Goal: Task Accomplishment & Management: Complete application form

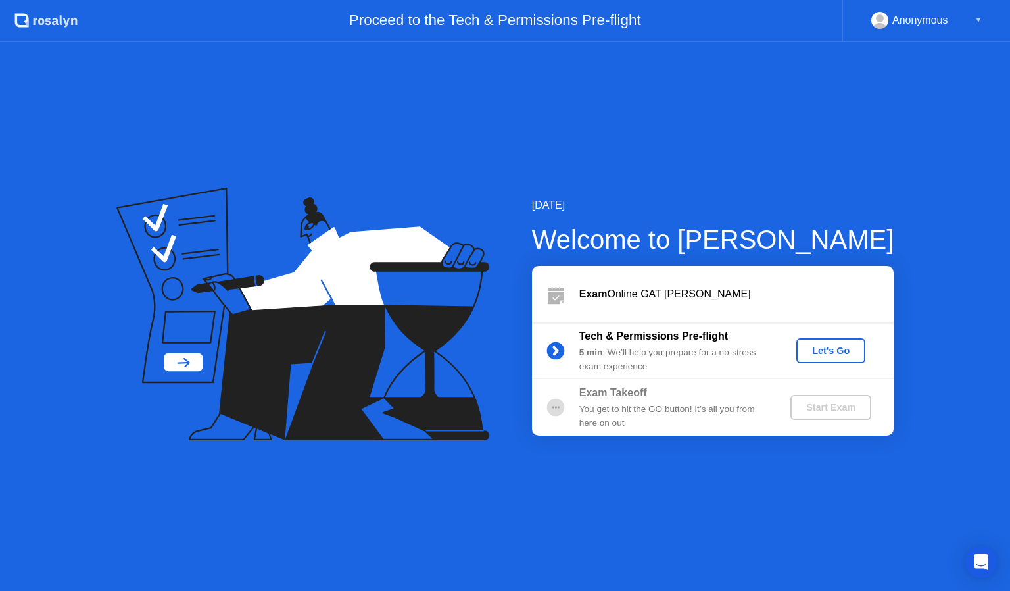
click at [832, 353] on div "Let's Go" at bounding box center [831, 350] width 59 height 11
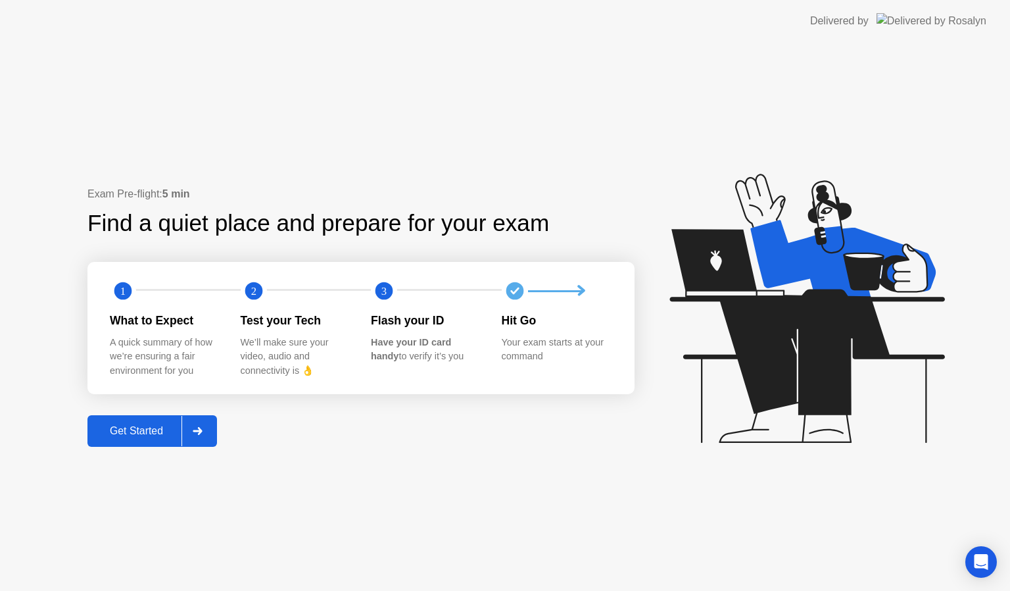
click at [203, 427] on icon at bounding box center [198, 431] width 10 height 8
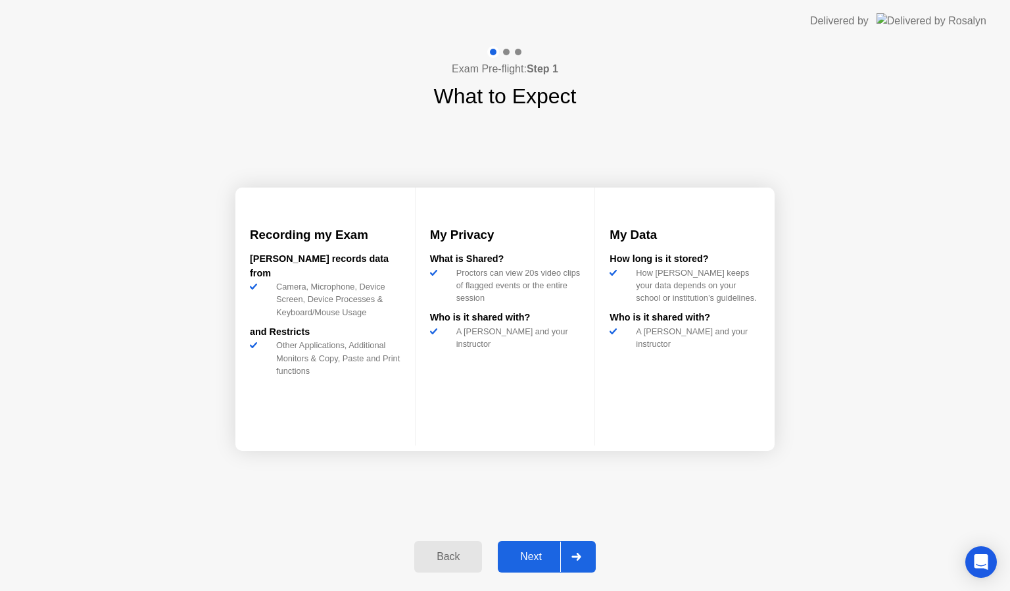
click at [575, 561] on div at bounding box center [576, 556] width 32 height 30
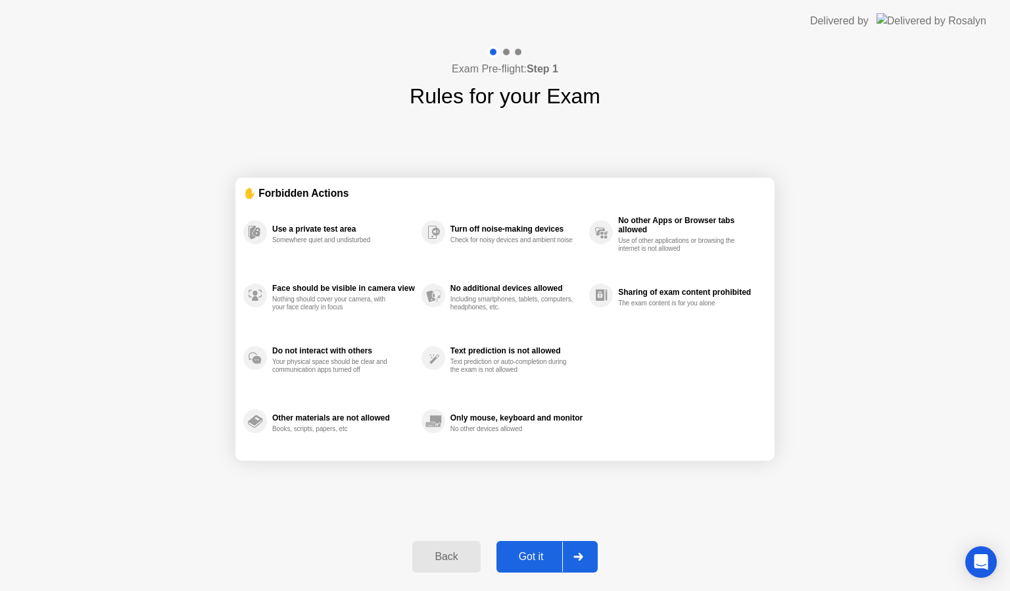
click at [575, 561] on div at bounding box center [578, 556] width 32 height 30
select select "**********"
select select "*******"
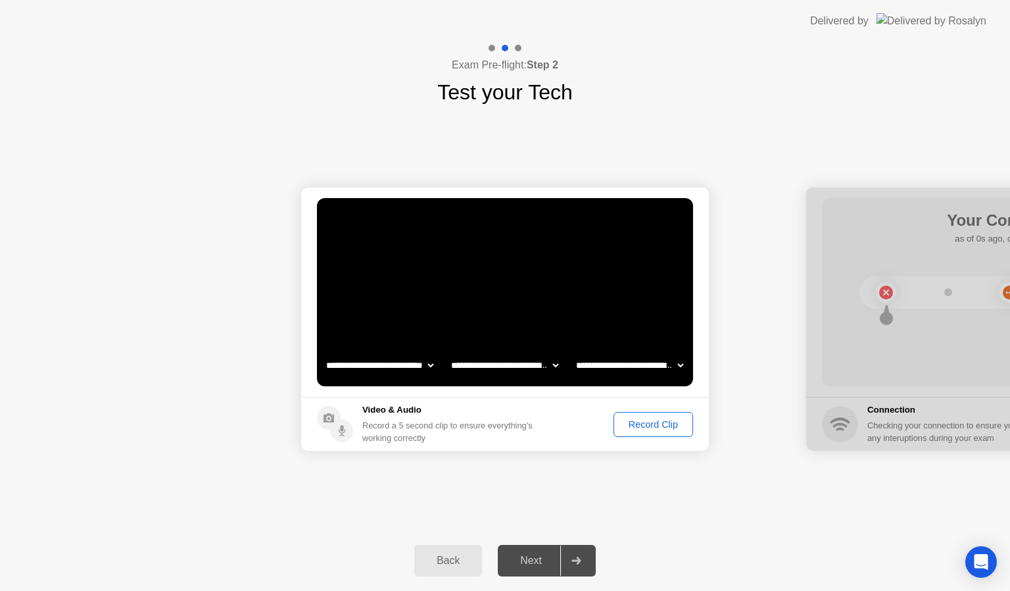
click at [452, 564] on div "Back" at bounding box center [448, 560] width 60 height 12
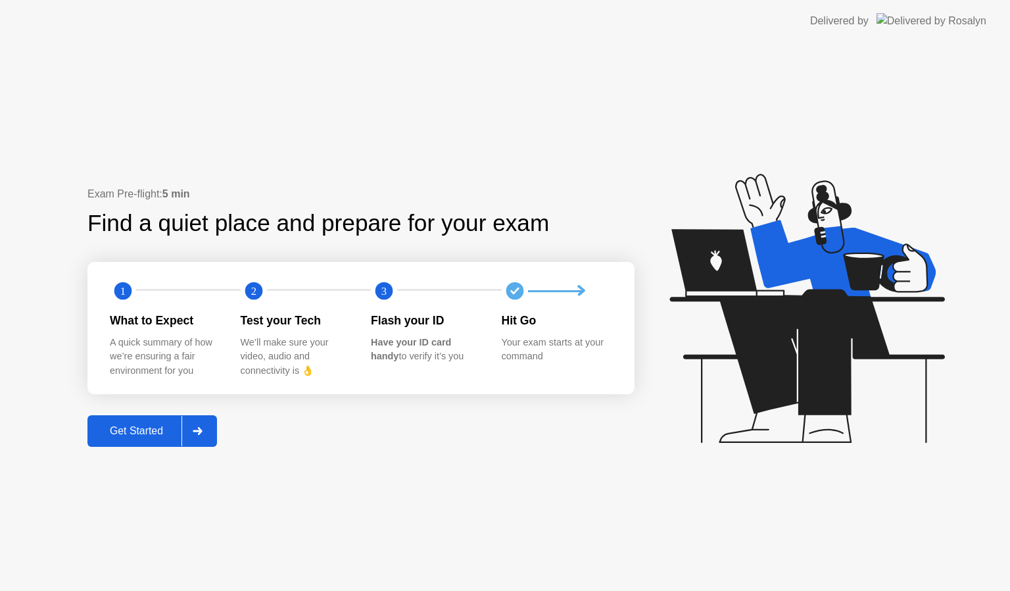
click at [201, 429] on icon at bounding box center [197, 431] width 9 height 8
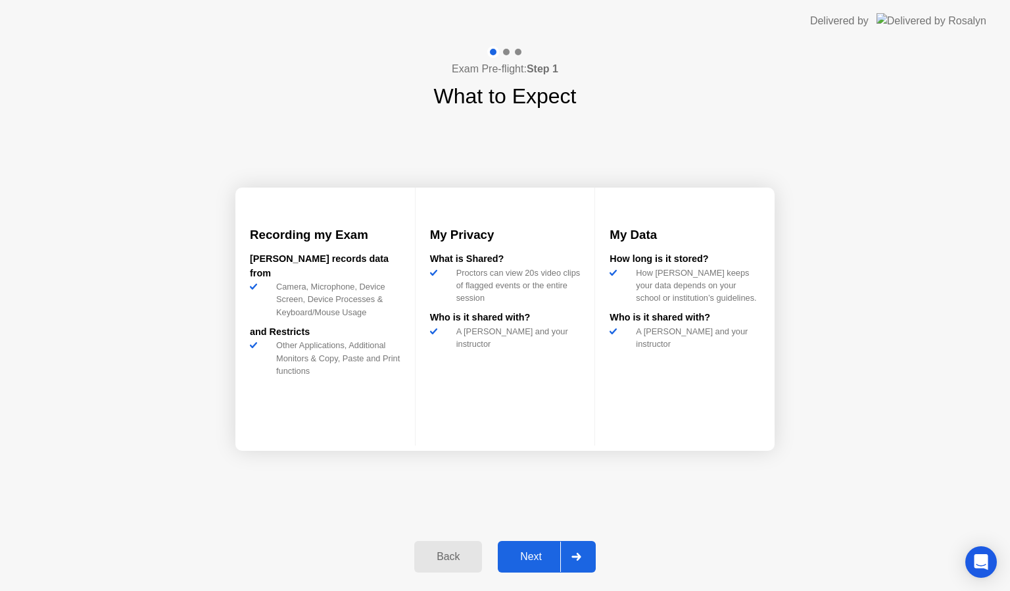
click at [579, 557] on icon at bounding box center [576, 556] width 9 height 8
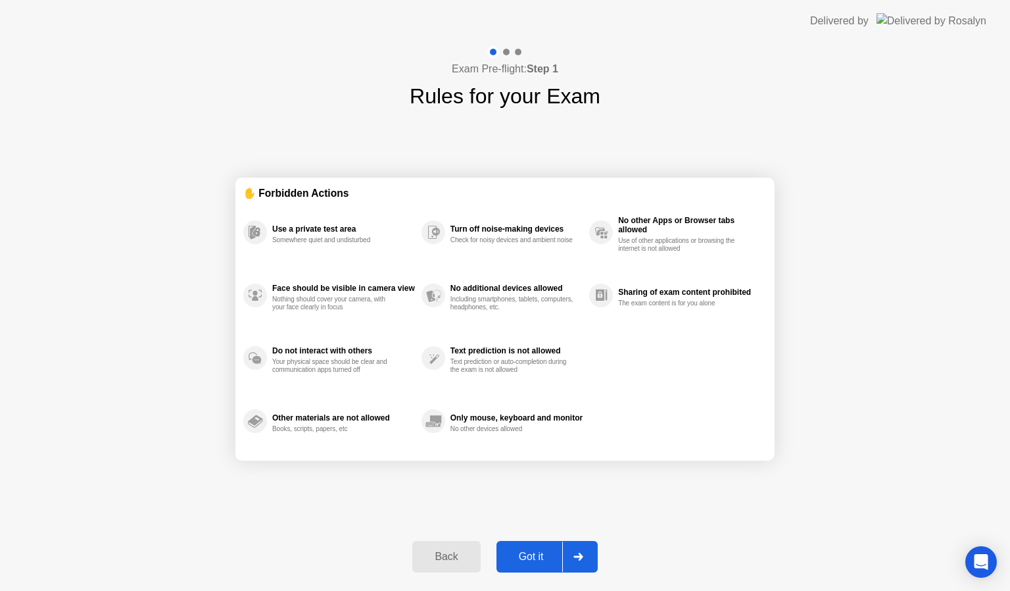
click at [575, 555] on icon at bounding box center [578, 556] width 10 height 8
select select "**********"
select select "*******"
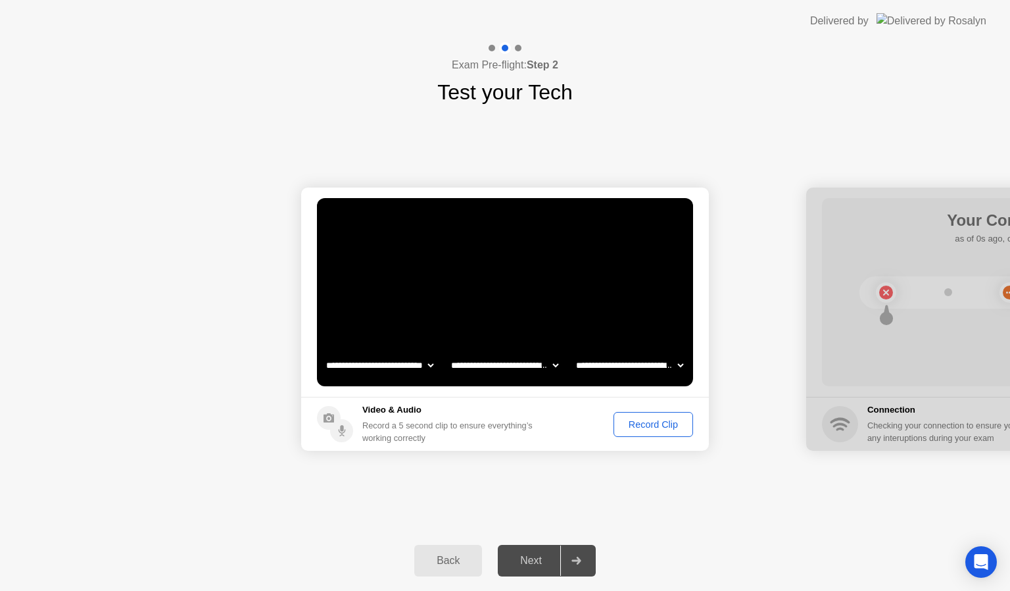
click at [577, 557] on icon at bounding box center [576, 560] width 9 height 8
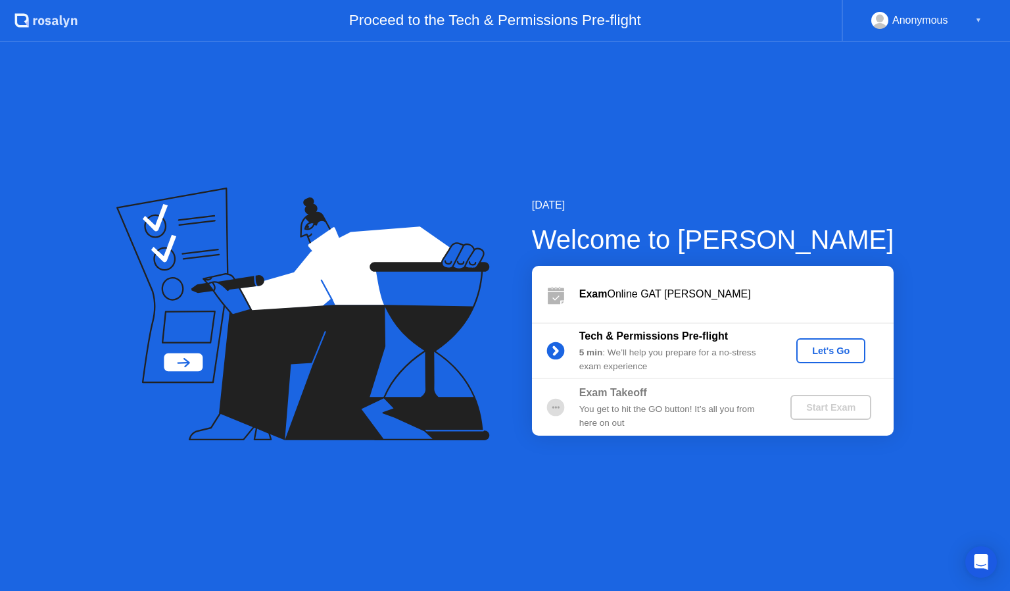
click at [847, 350] on div "Let's Go" at bounding box center [831, 350] width 59 height 11
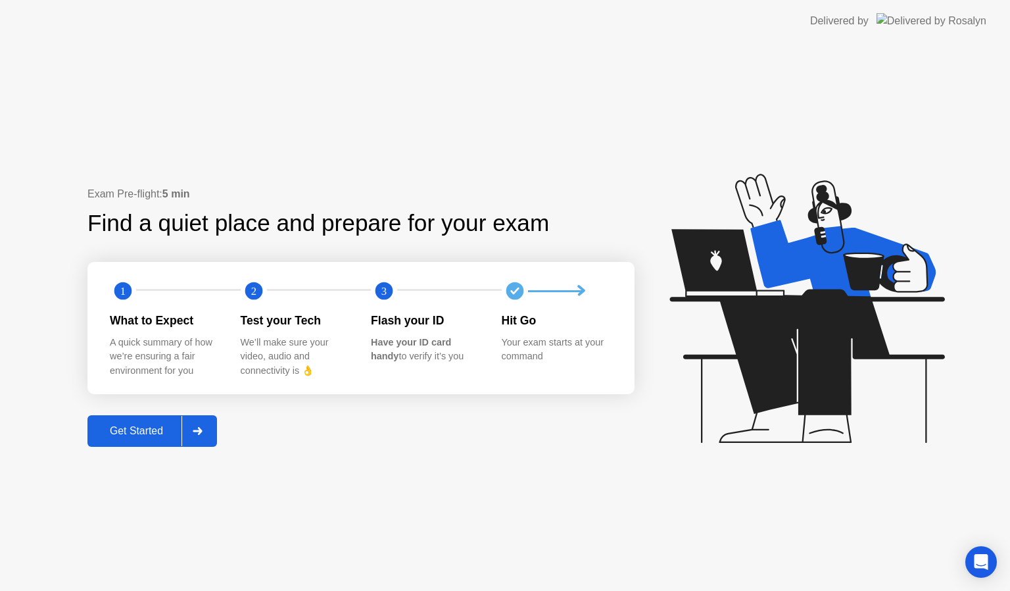
click at [104, 433] on div "Get Started" at bounding box center [136, 431] width 90 height 12
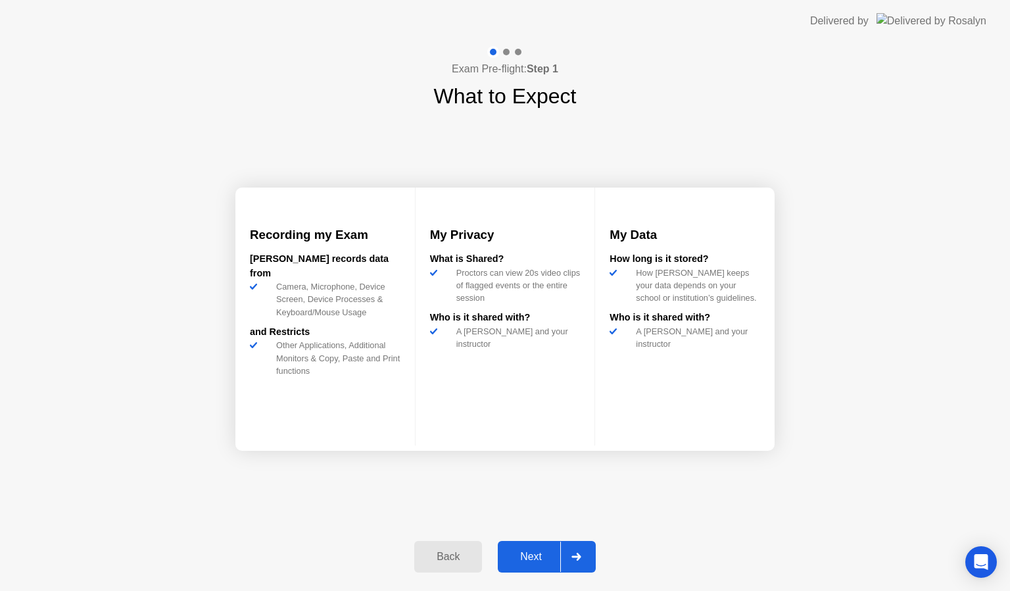
click at [547, 542] on button "Next" at bounding box center [547, 557] width 98 height 32
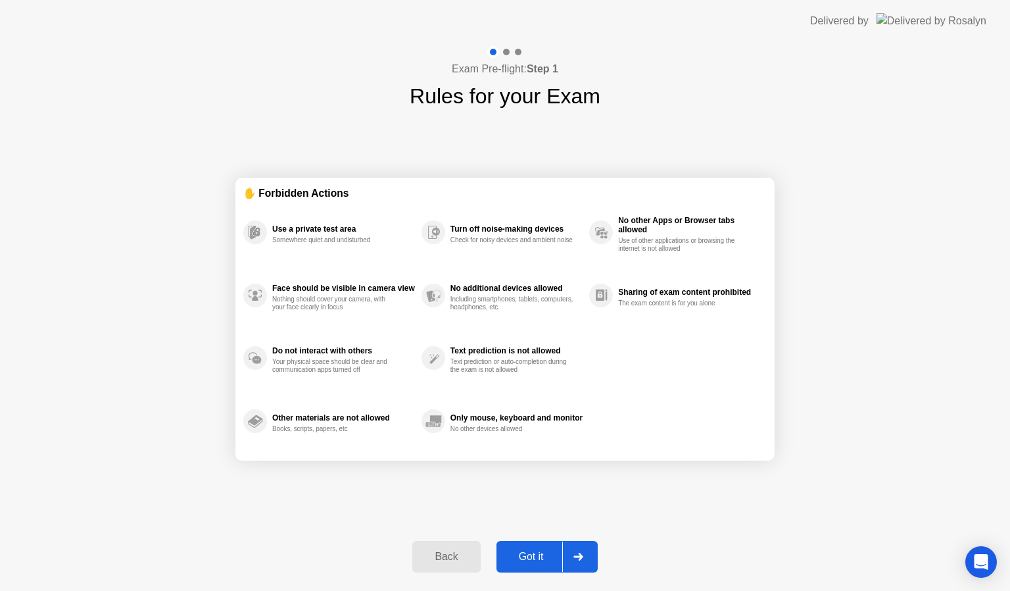
click at [544, 550] on div "Got it" at bounding box center [531, 556] width 62 height 12
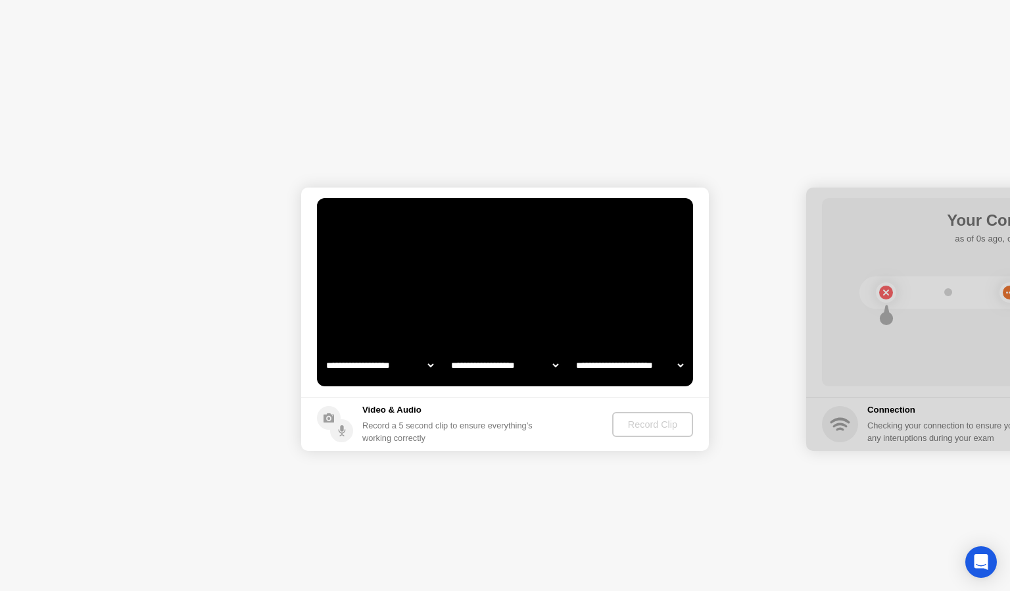
select select "**********"
select select "*******"
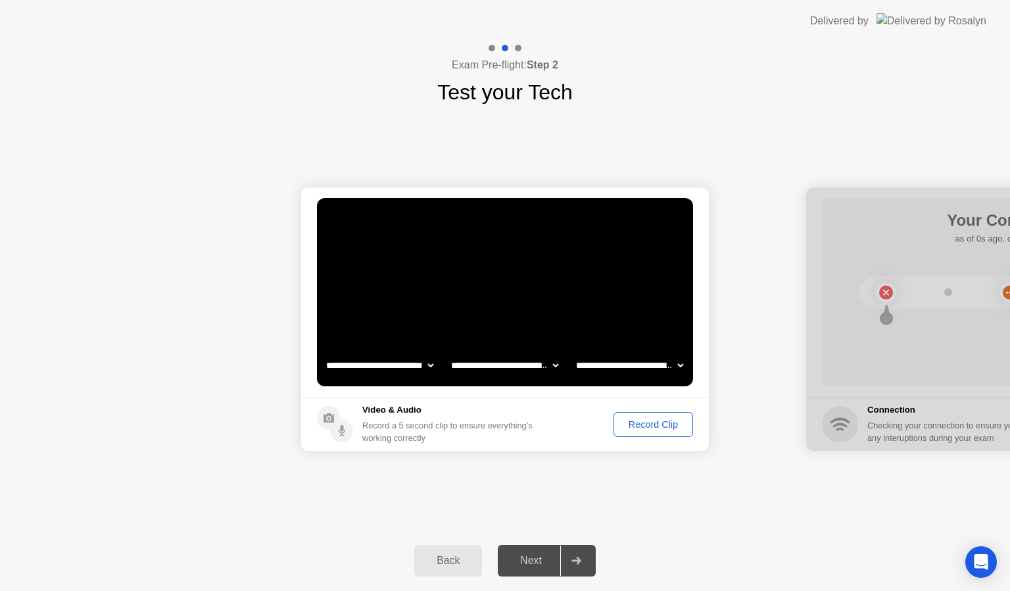
click at [643, 425] on div "Record Clip" at bounding box center [653, 424] width 70 height 11
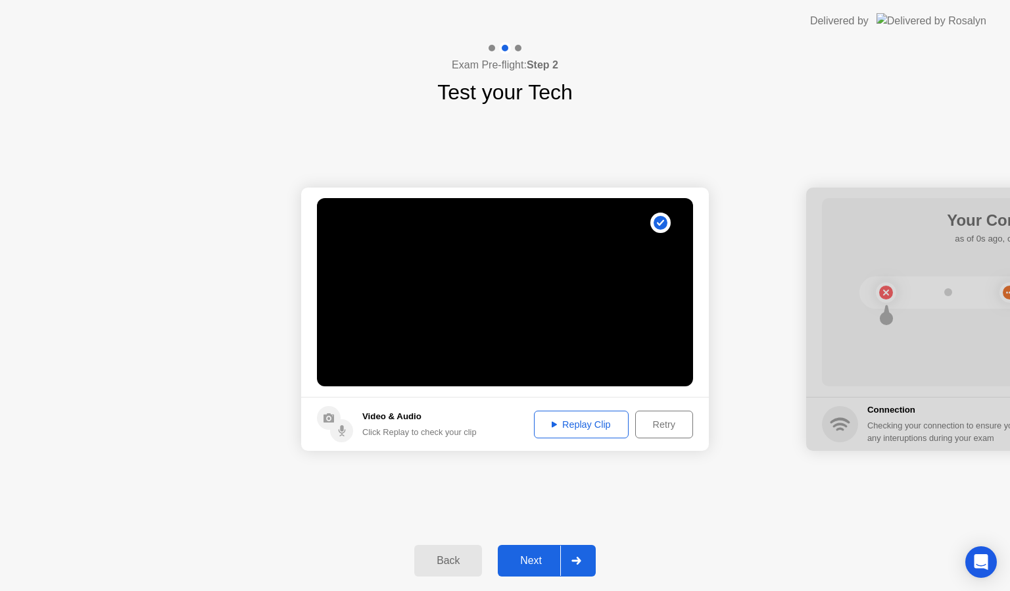
click at [579, 562] on icon at bounding box center [576, 560] width 9 height 8
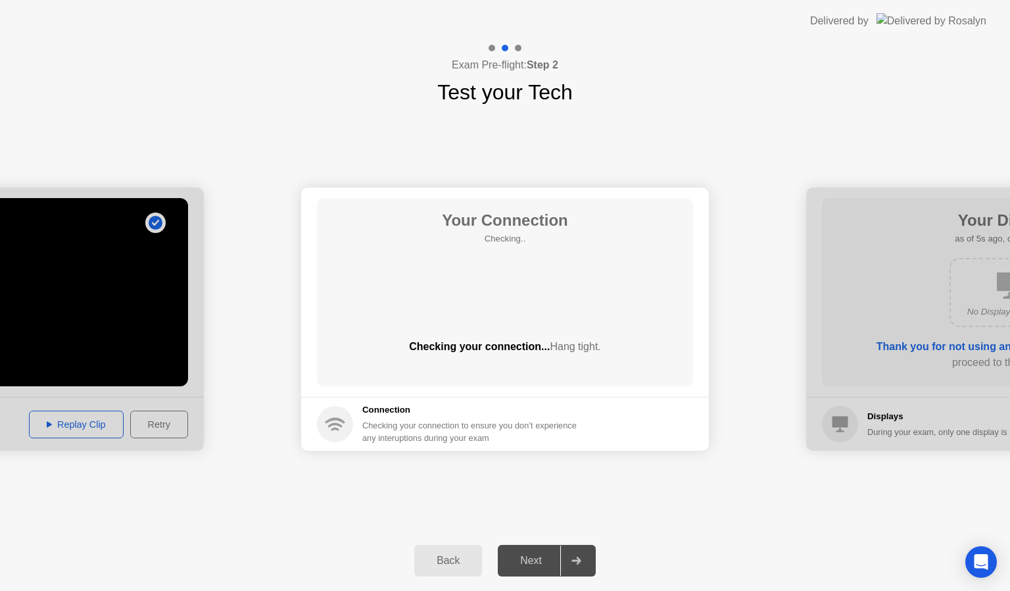
drag, startPoint x: 779, startPoint y: 480, endPoint x: 691, endPoint y: 483, distance: 87.5
click at [691, 483] on div "**********" at bounding box center [505, 319] width 1010 height 422
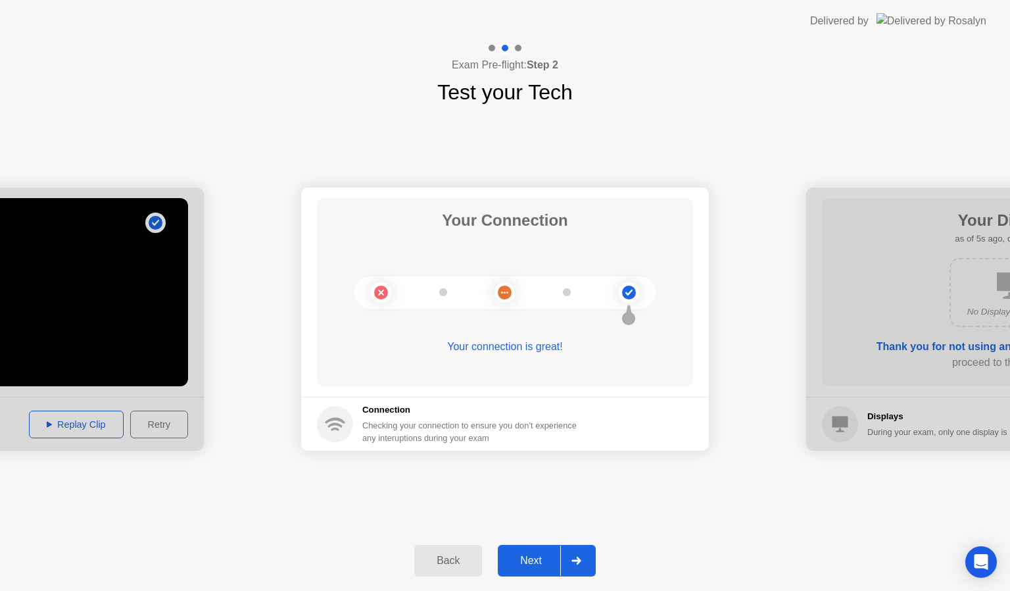
click at [591, 561] on div at bounding box center [576, 560] width 32 height 30
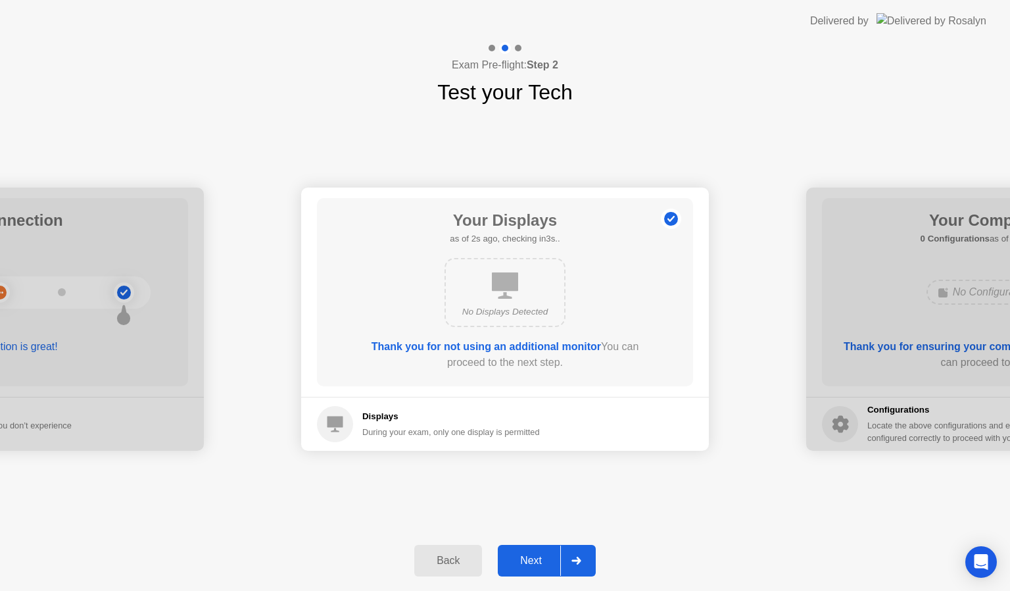
click at [591, 561] on div at bounding box center [576, 560] width 32 height 30
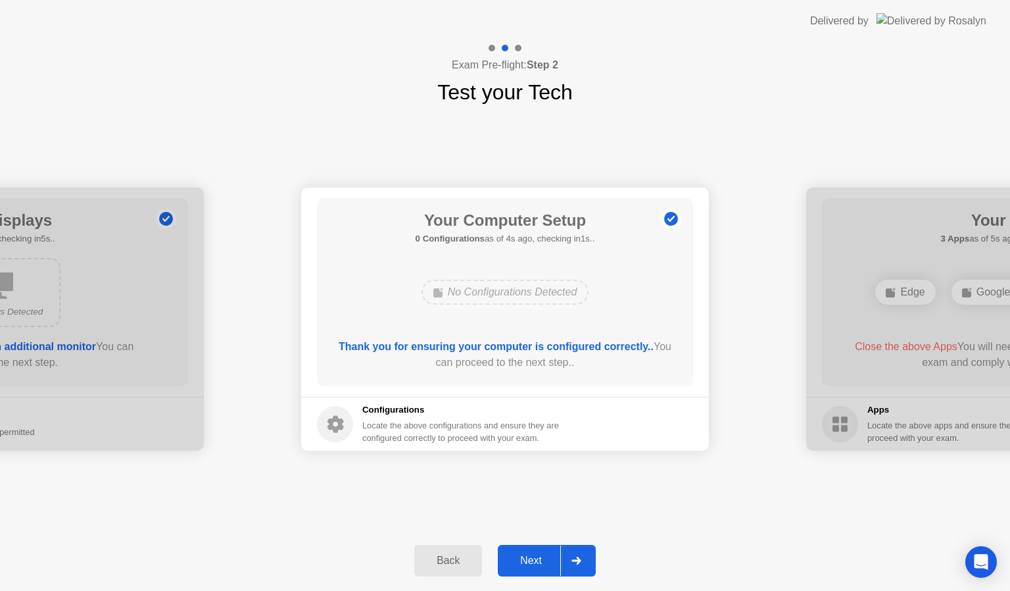
click at [589, 562] on div at bounding box center [576, 560] width 32 height 30
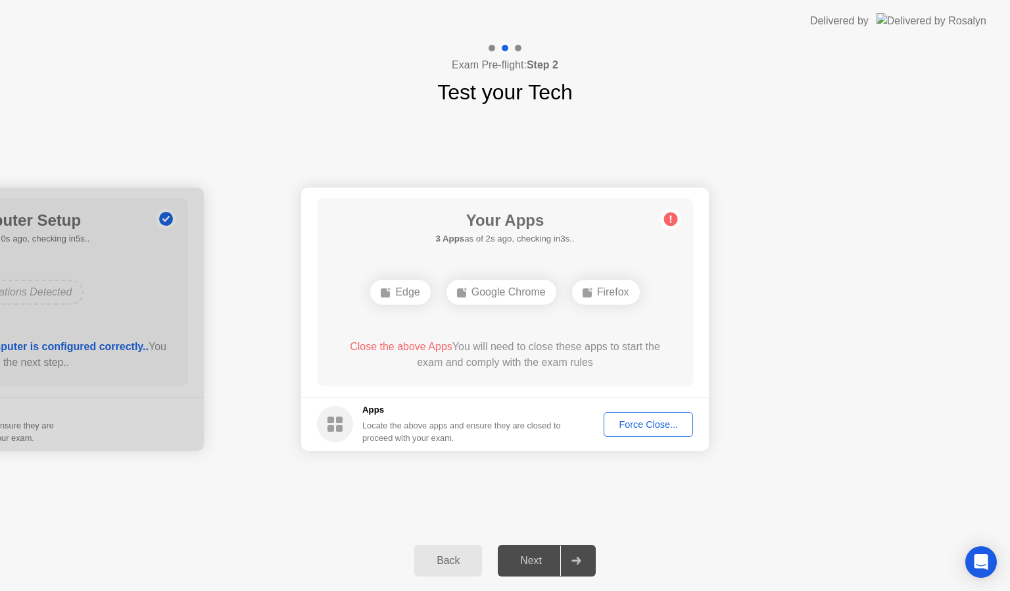
click at [633, 424] on div "Force Close..." at bounding box center [648, 424] width 80 height 11
click at [552, 289] on div "Google Chrome" at bounding box center [543, 292] width 110 height 25
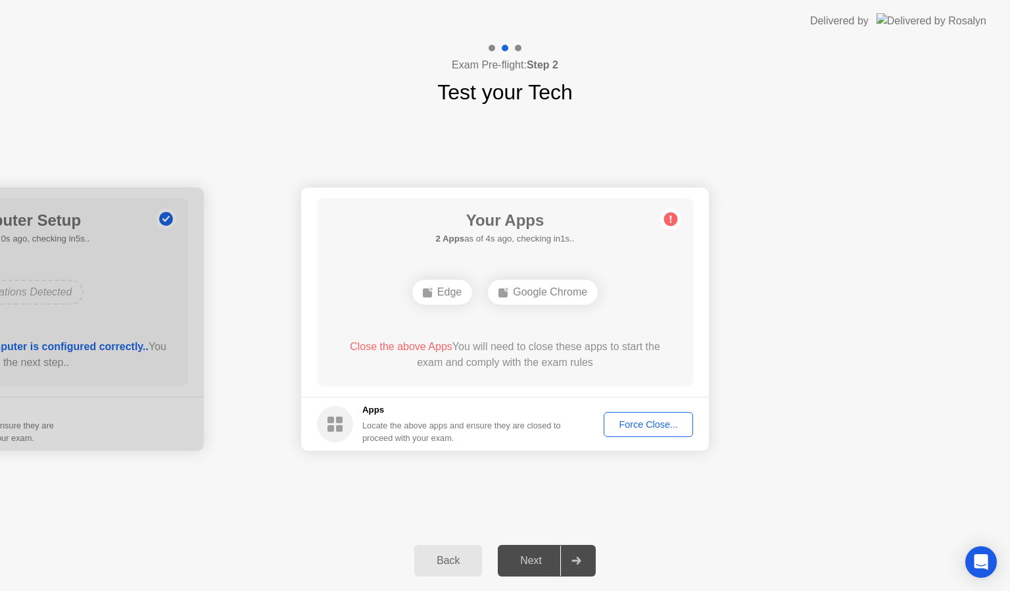
click at [552, 289] on div "Google Chrome" at bounding box center [543, 292] width 110 height 25
click at [634, 426] on div "Force Close..." at bounding box center [648, 424] width 80 height 11
click at [520, 295] on div "Edge" at bounding box center [505, 292] width 60 height 25
click at [650, 421] on div "Force Close..." at bounding box center [648, 424] width 80 height 11
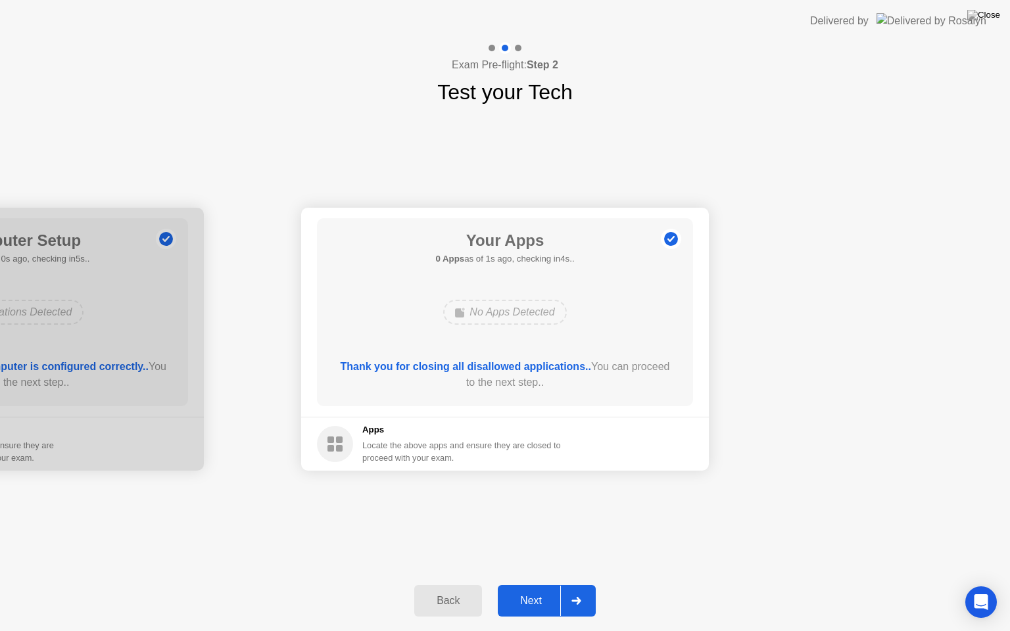
click at [560, 590] on div at bounding box center [576, 601] width 32 height 30
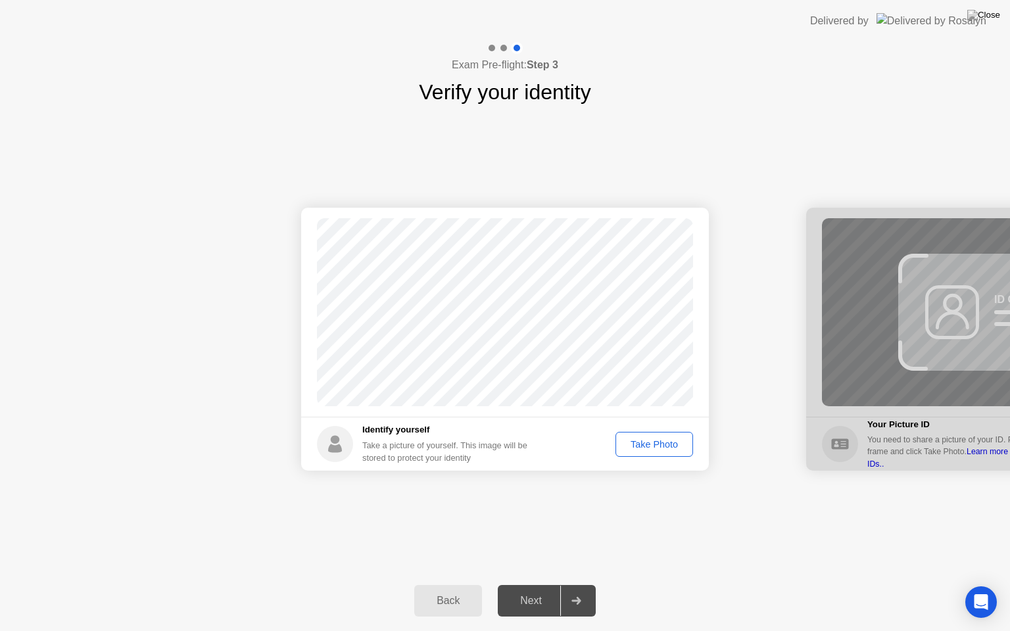
click at [644, 441] on div "Take Photo" at bounding box center [654, 444] width 68 height 11
click at [575, 590] on icon at bounding box center [577, 601] width 10 height 8
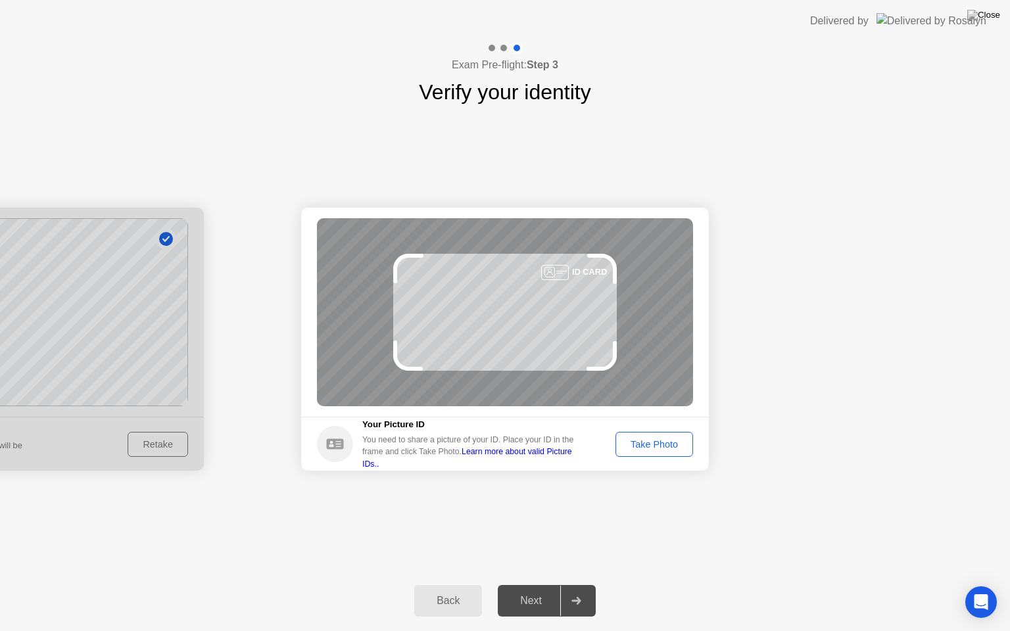
click at [637, 447] on div "Take Photo" at bounding box center [654, 444] width 68 height 11
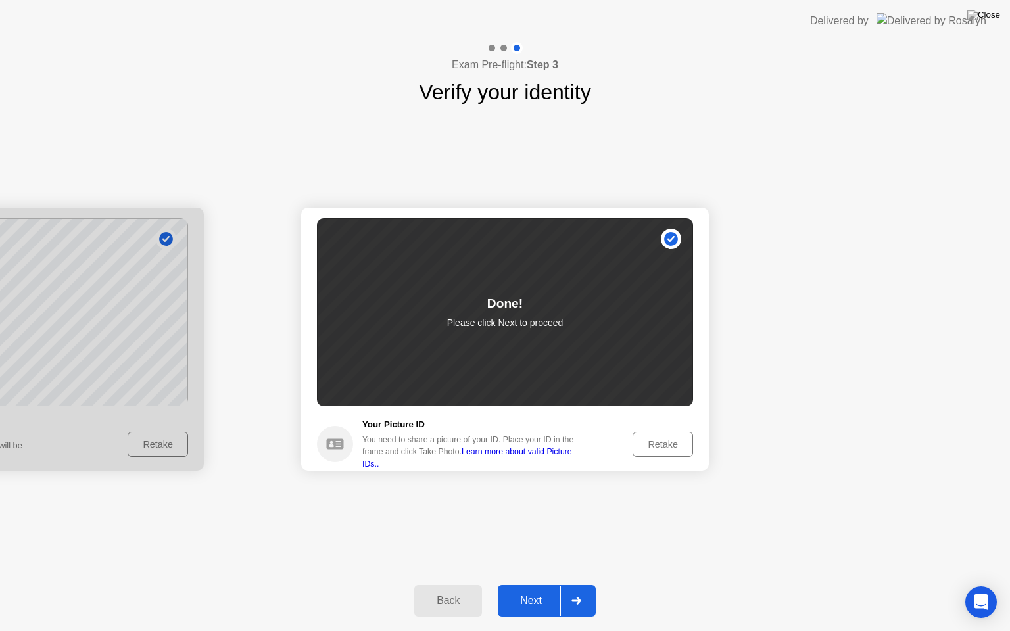
click at [576, 590] on icon at bounding box center [577, 601] width 10 height 8
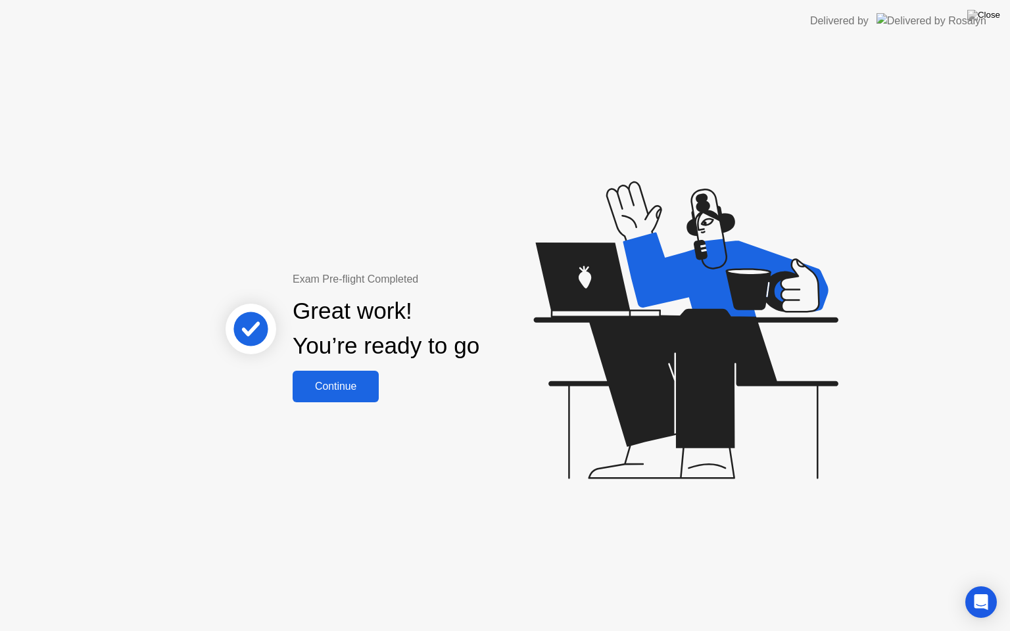
click at [322, 389] on div "Continue" at bounding box center [336, 387] width 78 height 12
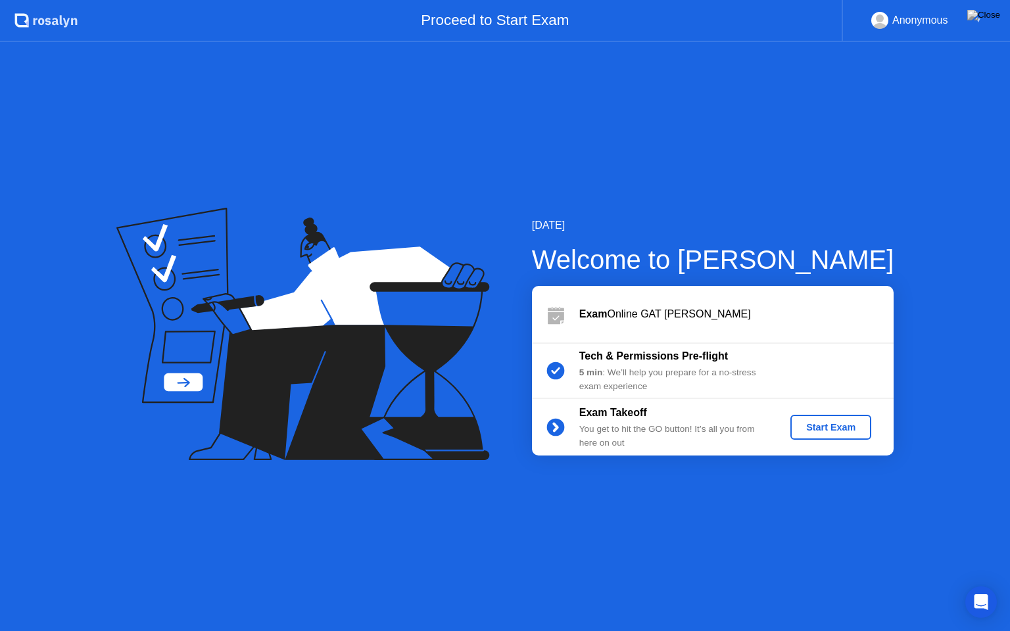
click at [835, 422] on div "Start Exam" at bounding box center [831, 427] width 70 height 11
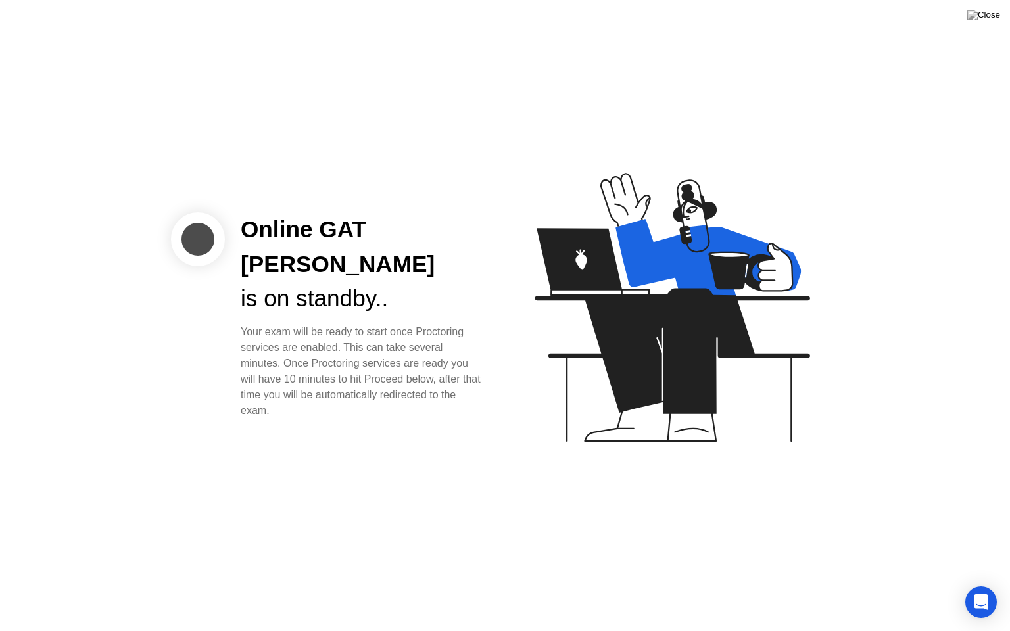
click at [384, 353] on div "Your exam will be ready to start once Proctoring services are enabled. This can…" at bounding box center [362, 371] width 243 height 95
click at [980, 590] on icon "Open Intercom Messenger" at bounding box center [980, 602] width 15 height 17
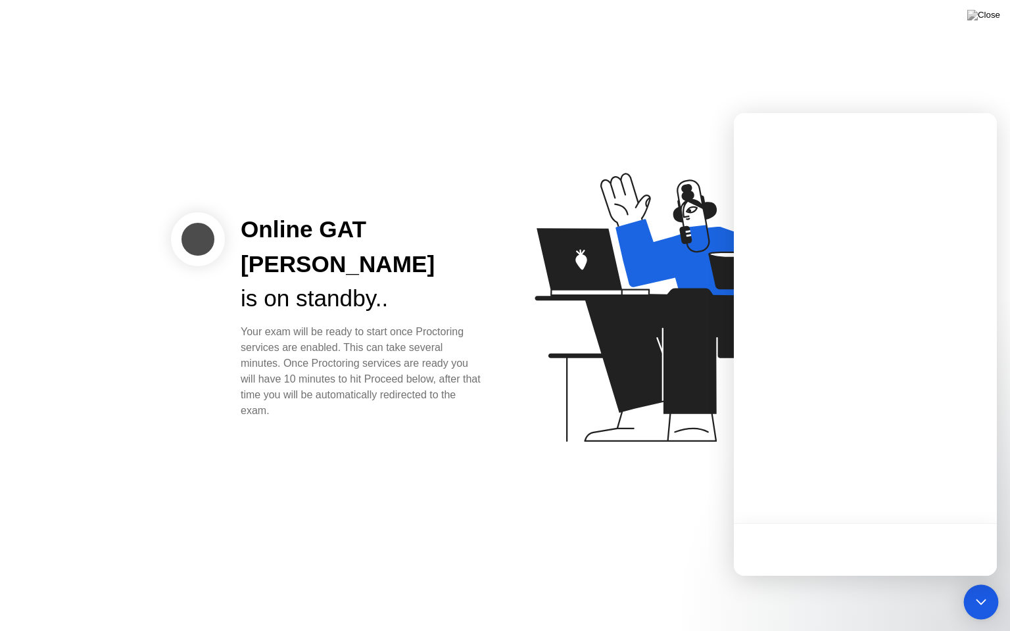
click at [985, 590] on div "Open Intercom Messenger" at bounding box center [981, 602] width 35 height 35
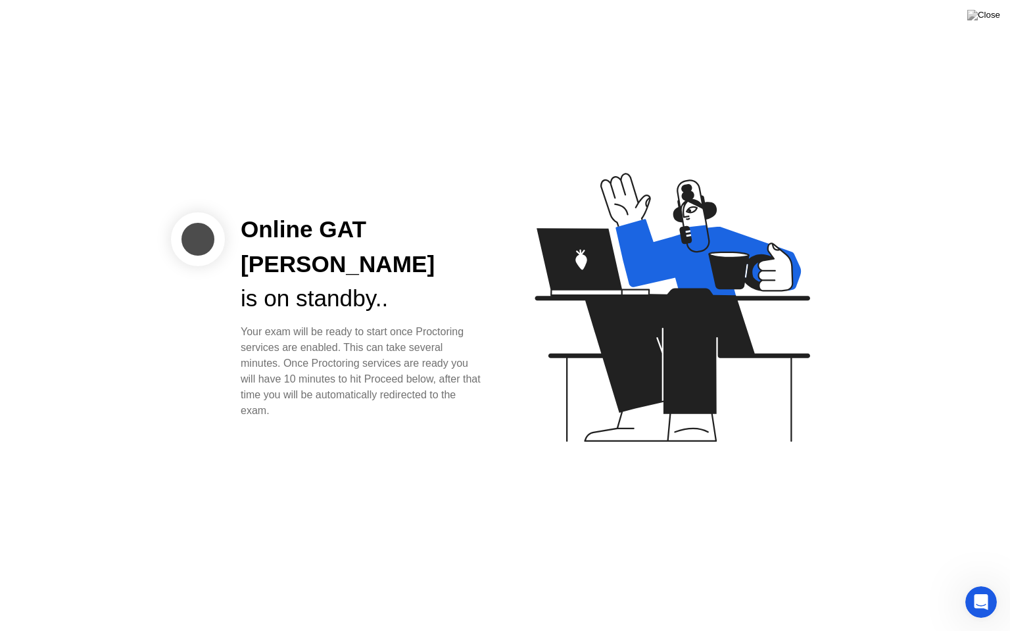
click at [488, 590] on div "Online GAT Rosalyn is on standby.. Your exam will be ready to start once Procto…" at bounding box center [505, 315] width 1010 height 631
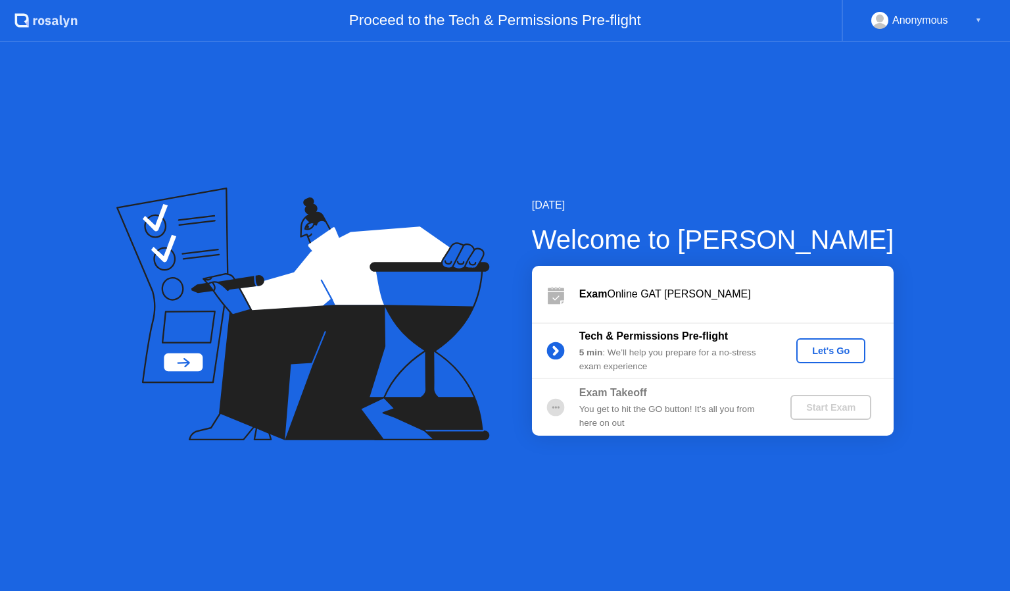
click at [825, 348] on div "Let's Go" at bounding box center [831, 350] width 59 height 11
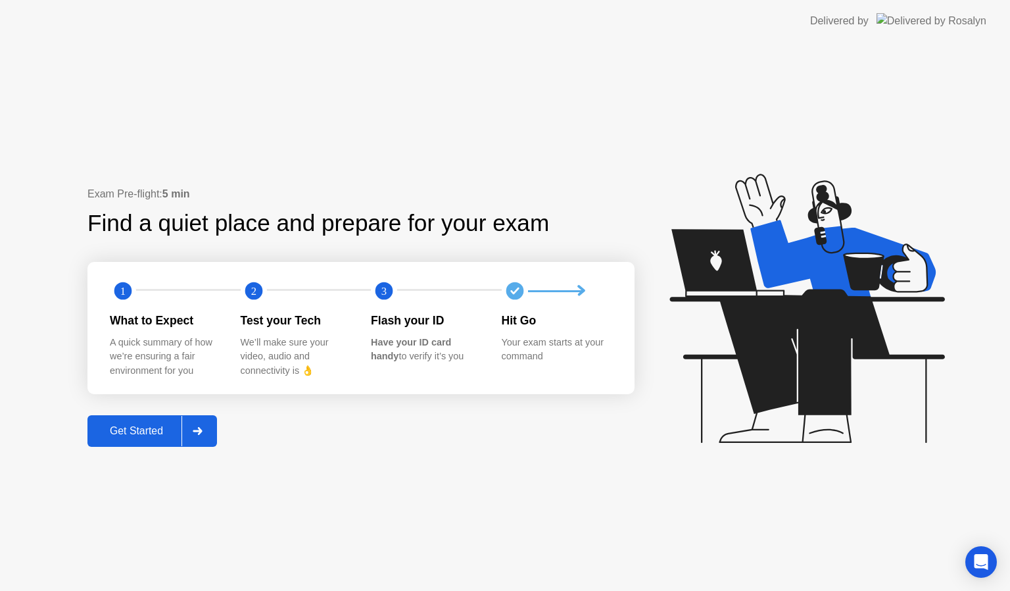
click at [158, 425] on div "Get Started" at bounding box center [136, 431] width 90 height 12
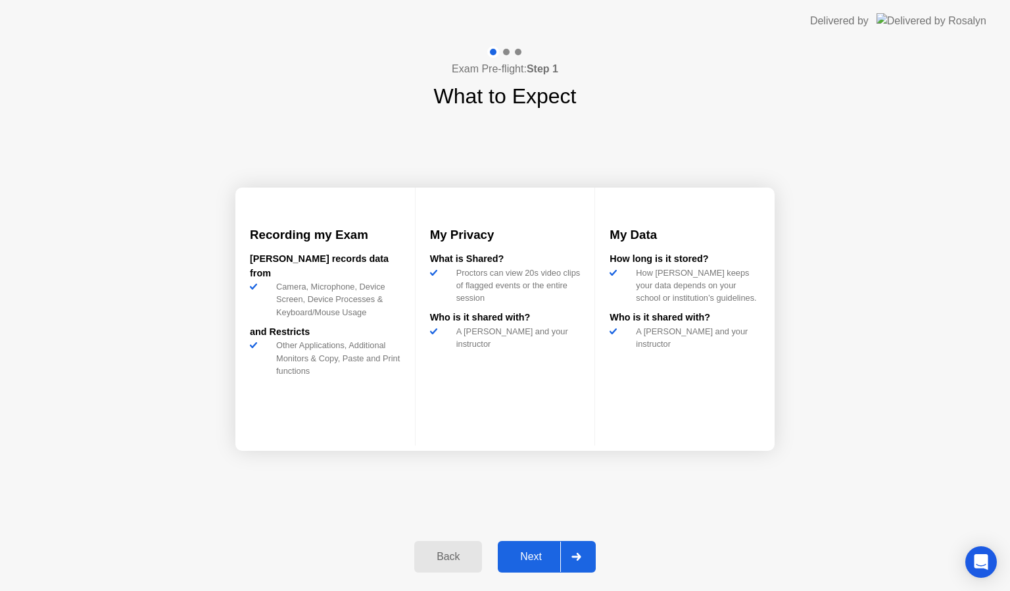
click at [516, 558] on div "Next" at bounding box center [531, 556] width 59 height 12
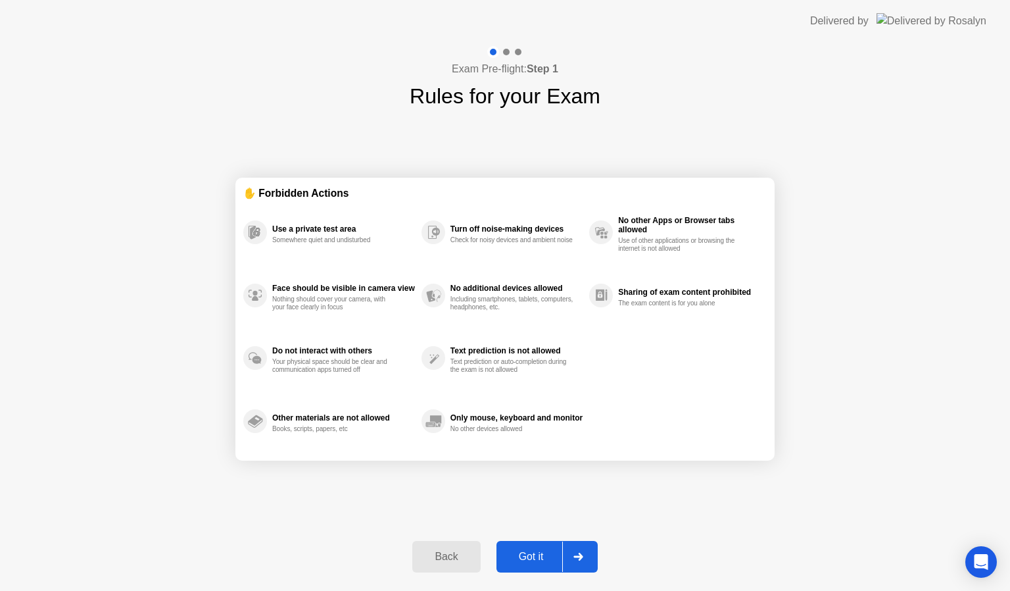
click at [530, 555] on div "Got it" at bounding box center [531, 556] width 62 height 12
select select "**********"
select select "*******"
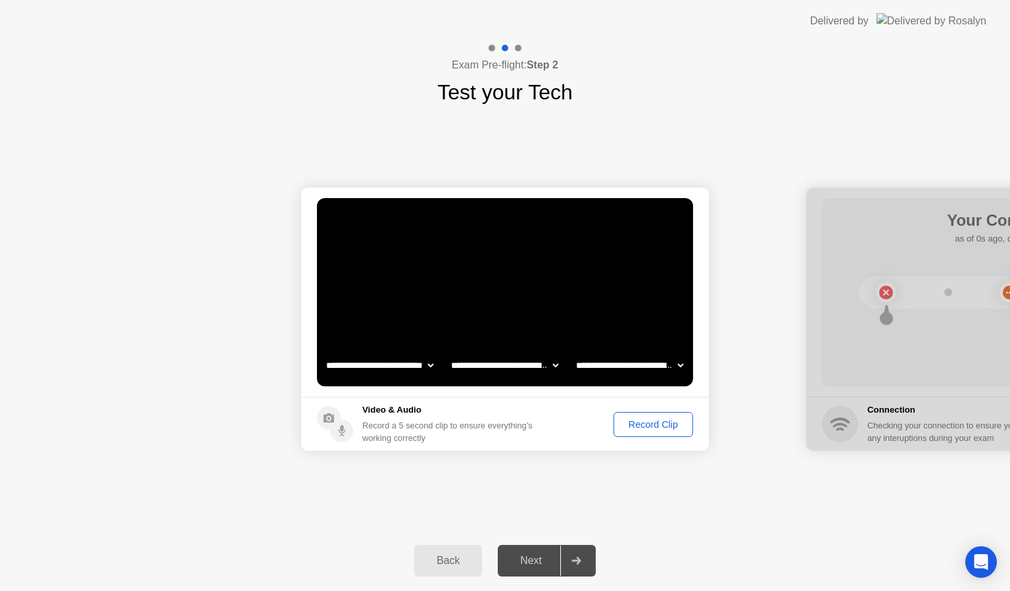
click at [642, 426] on div "Record Clip" at bounding box center [653, 424] width 70 height 11
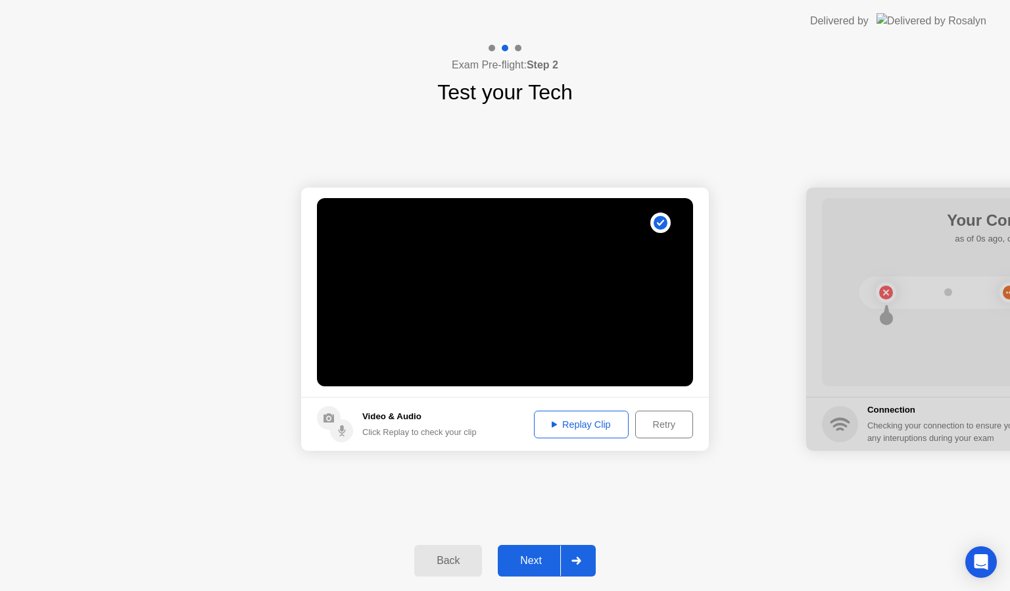
click at [583, 558] on div at bounding box center [576, 560] width 32 height 30
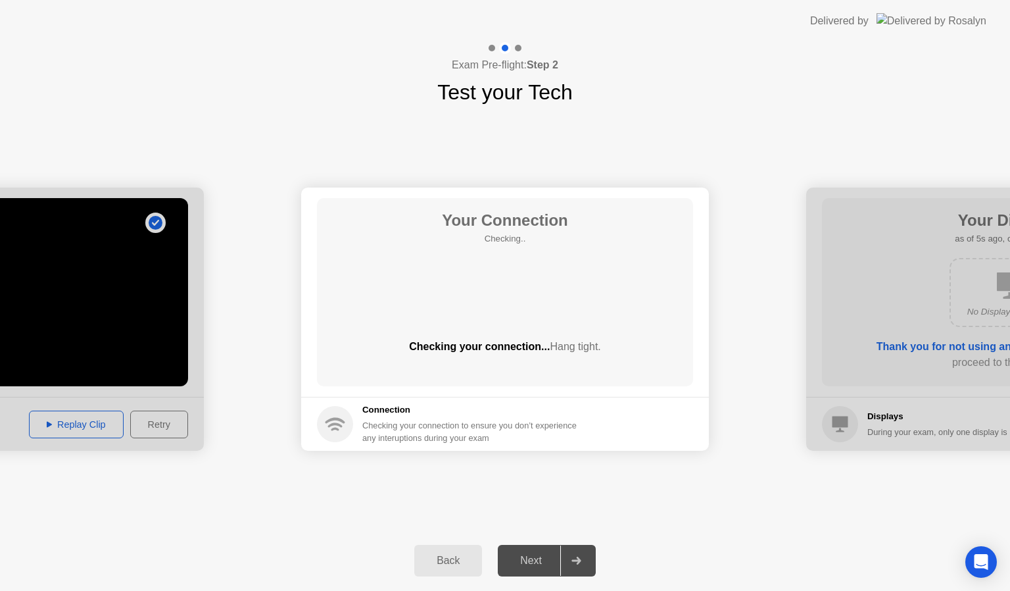
click at [583, 558] on div at bounding box center [576, 560] width 32 height 30
click at [599, 467] on div "**********" at bounding box center [505, 319] width 1010 height 422
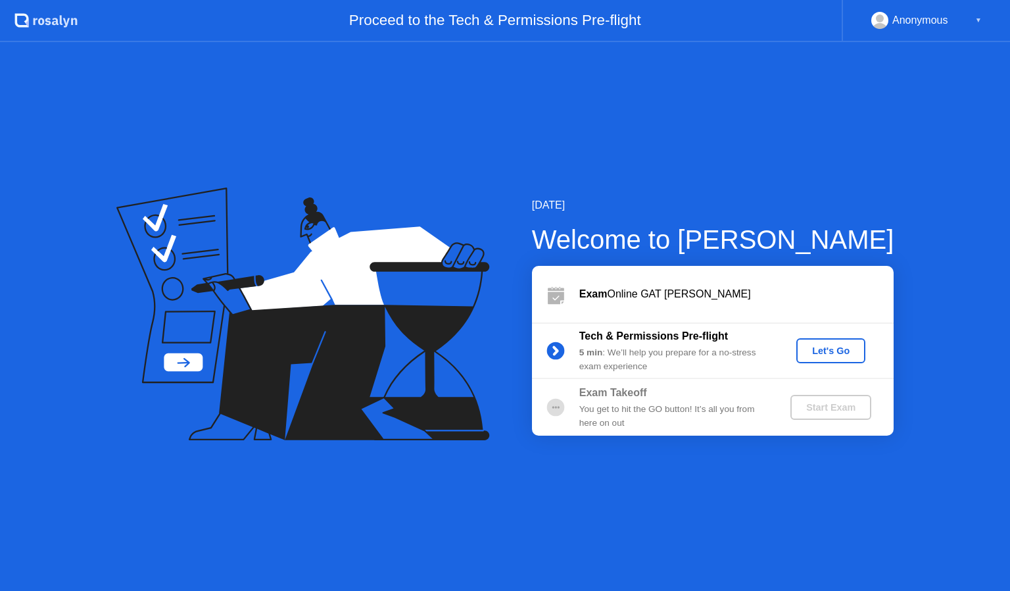
click at [850, 348] on div "Let's Go" at bounding box center [831, 350] width 59 height 11
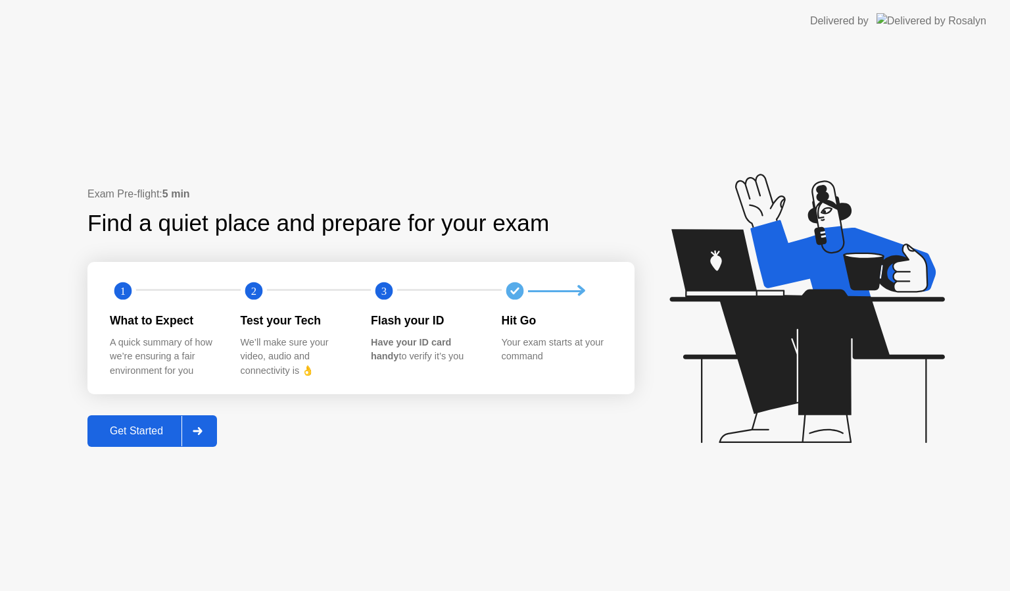
click at [164, 418] on button "Get Started" at bounding box center [152, 431] width 130 height 32
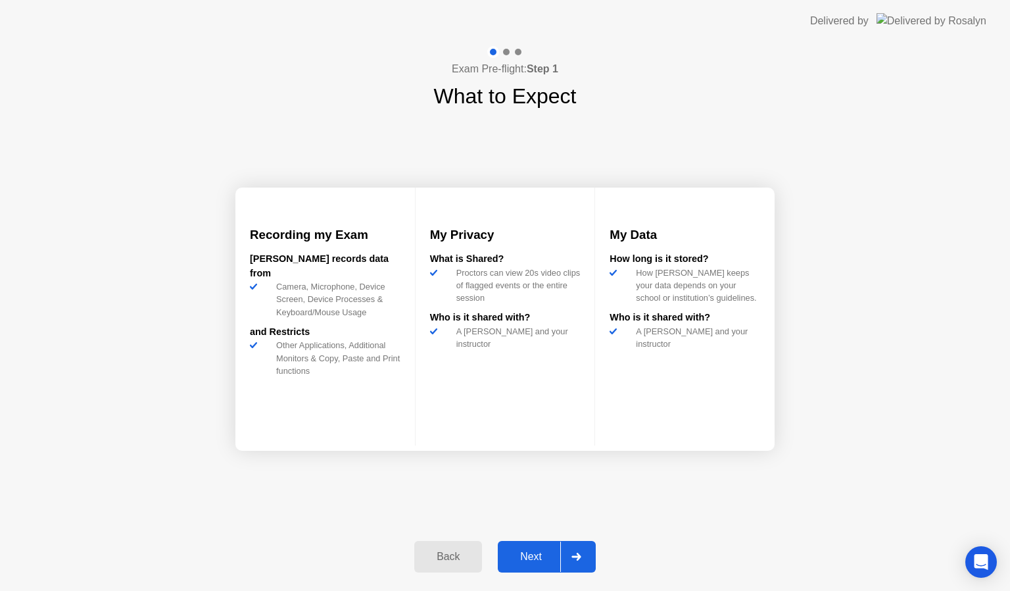
click at [532, 568] on button "Next" at bounding box center [547, 557] width 98 height 32
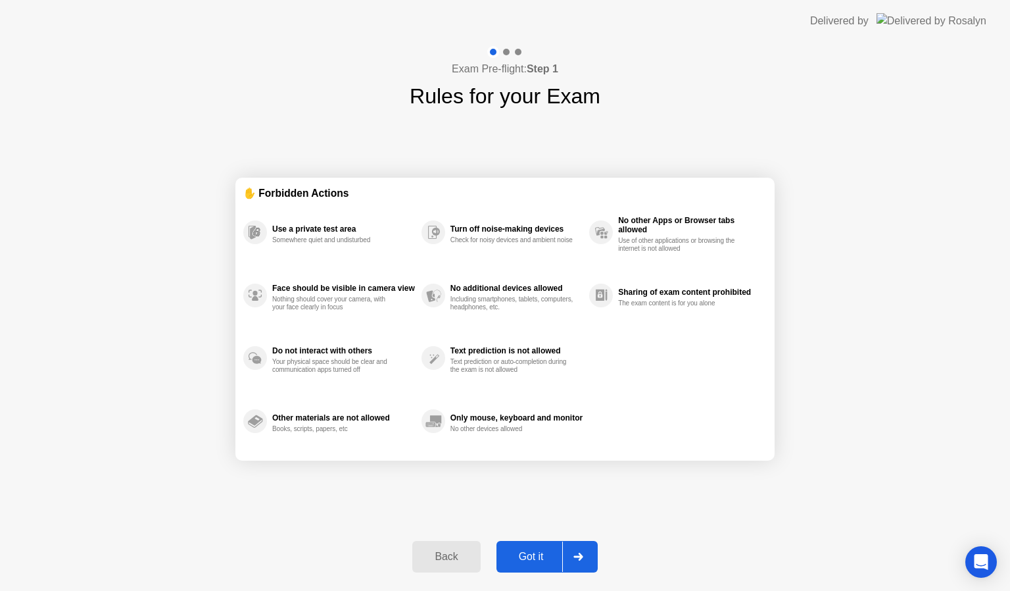
click at [535, 558] on div "Got it" at bounding box center [531, 556] width 62 height 12
select select "**********"
select select "*******"
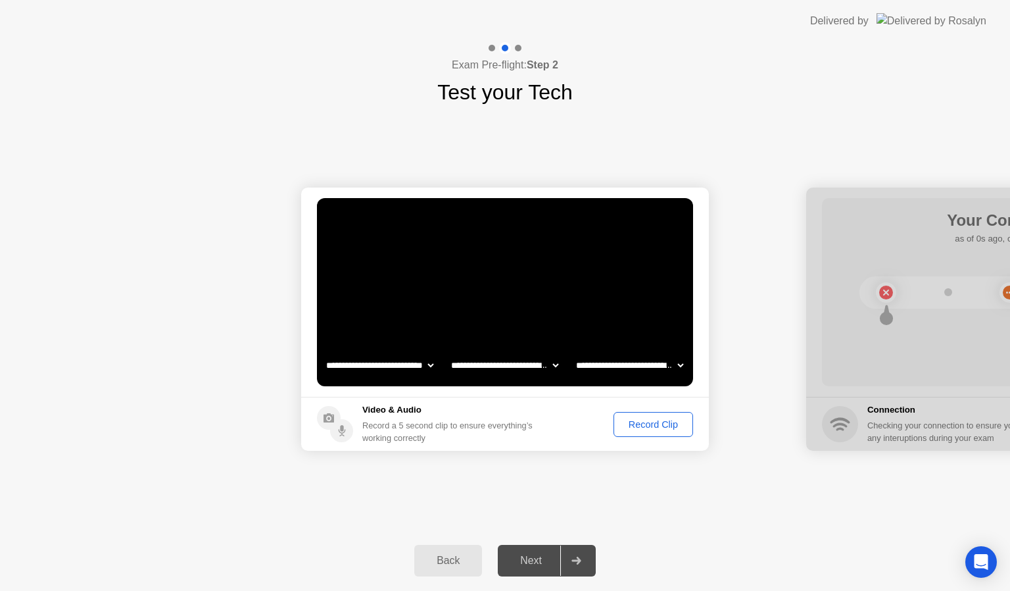
click at [666, 420] on div "Record Clip" at bounding box center [653, 424] width 70 height 11
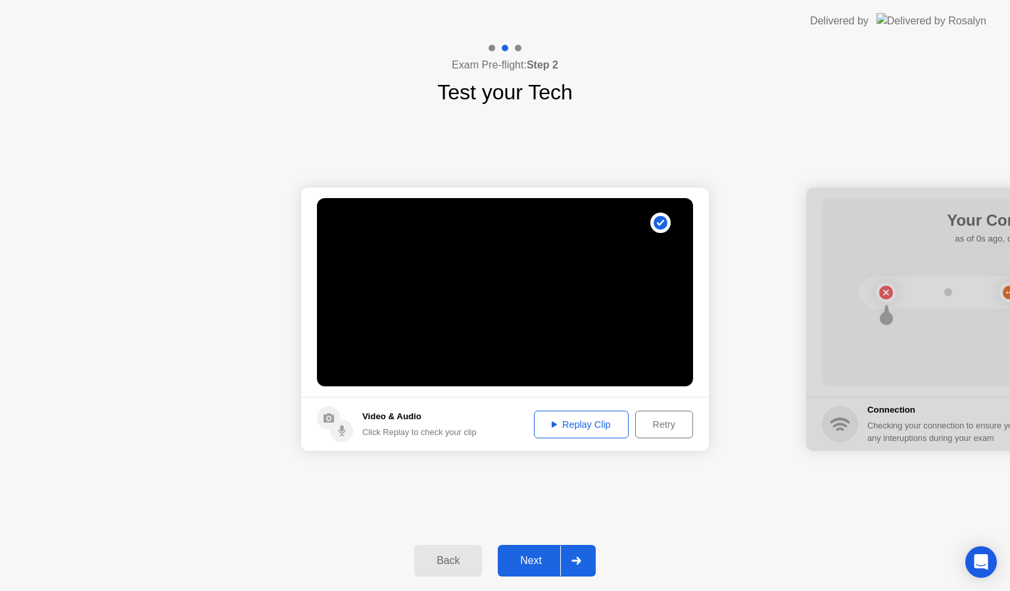
click at [543, 558] on div "Next" at bounding box center [531, 560] width 59 height 12
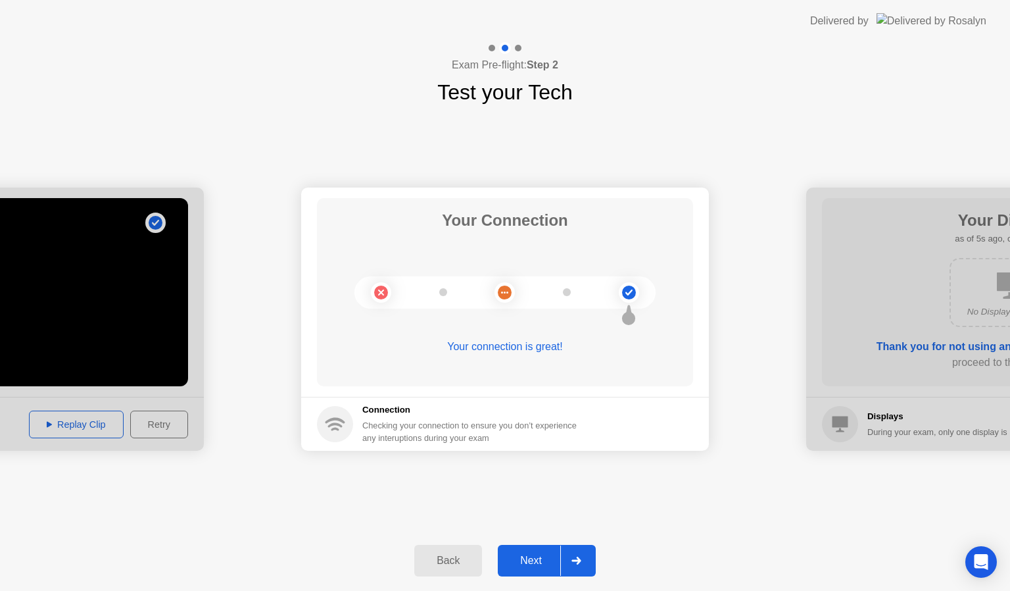
click at [581, 562] on icon at bounding box center [577, 560] width 10 height 8
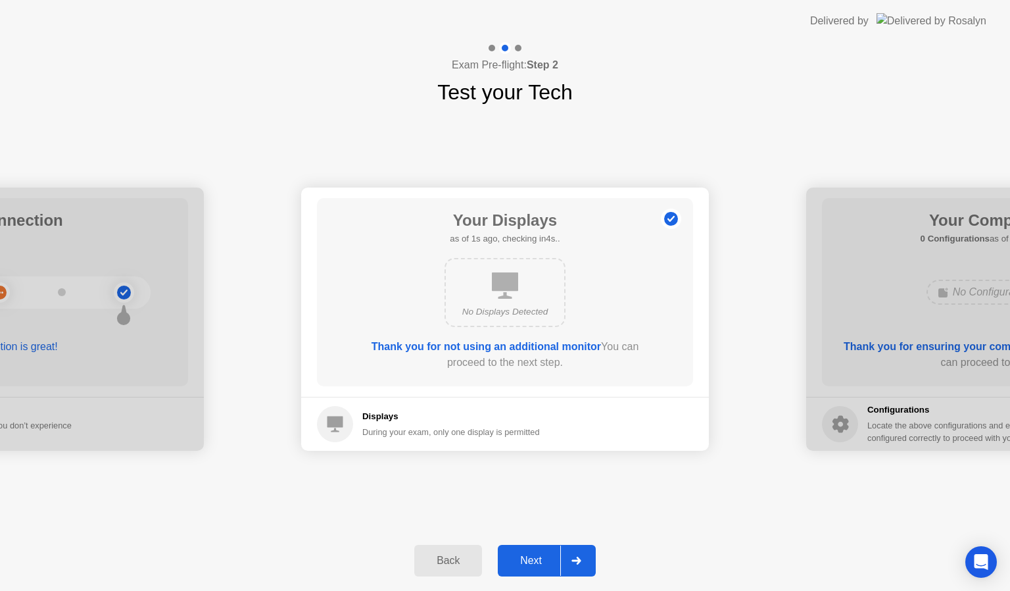
click at [578, 554] on div at bounding box center [576, 560] width 32 height 30
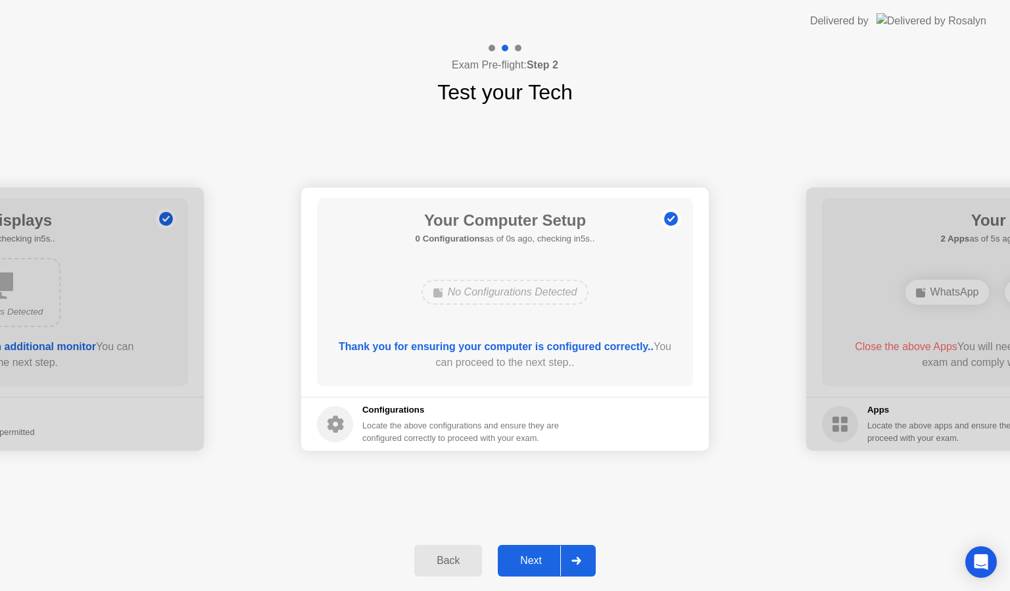
click at [577, 554] on div at bounding box center [576, 560] width 32 height 30
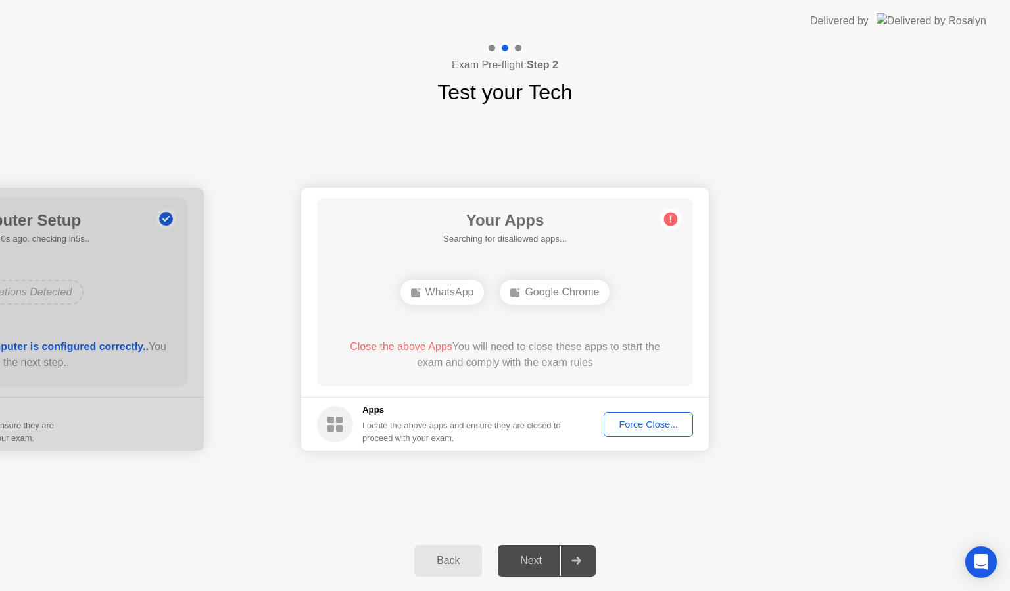
click at [577, 554] on div at bounding box center [576, 560] width 32 height 30
click at [636, 428] on div "Force Close..." at bounding box center [648, 424] width 80 height 11
click at [626, 423] on div "Force Close..." at bounding box center [648, 424] width 80 height 11
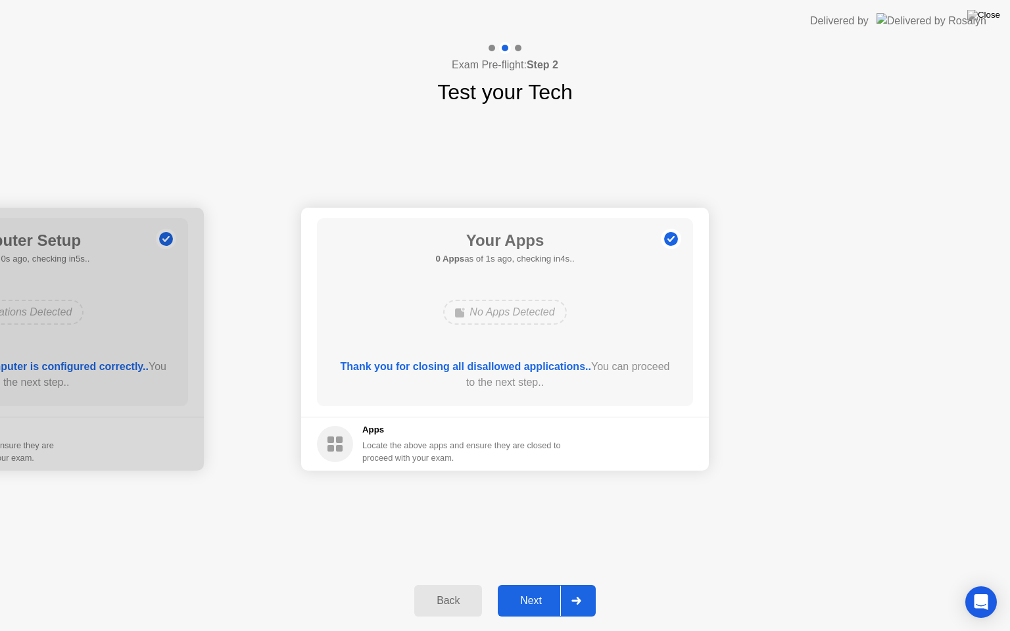
click at [565, 590] on div at bounding box center [576, 601] width 32 height 30
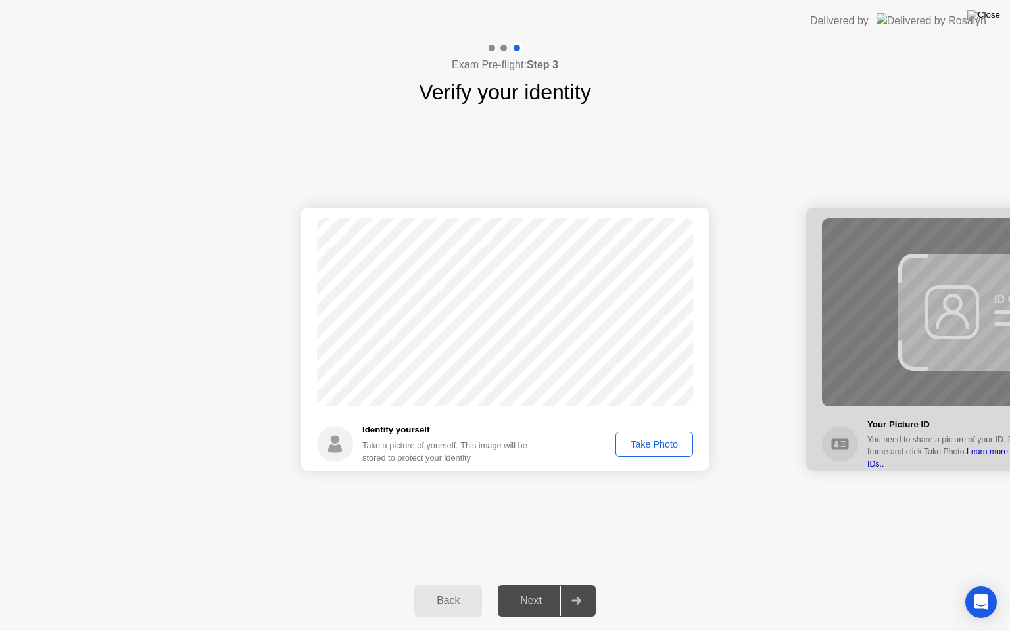
click at [634, 445] on div "Take Photo" at bounding box center [654, 444] width 68 height 11
click at [575, 590] on div at bounding box center [576, 601] width 32 height 30
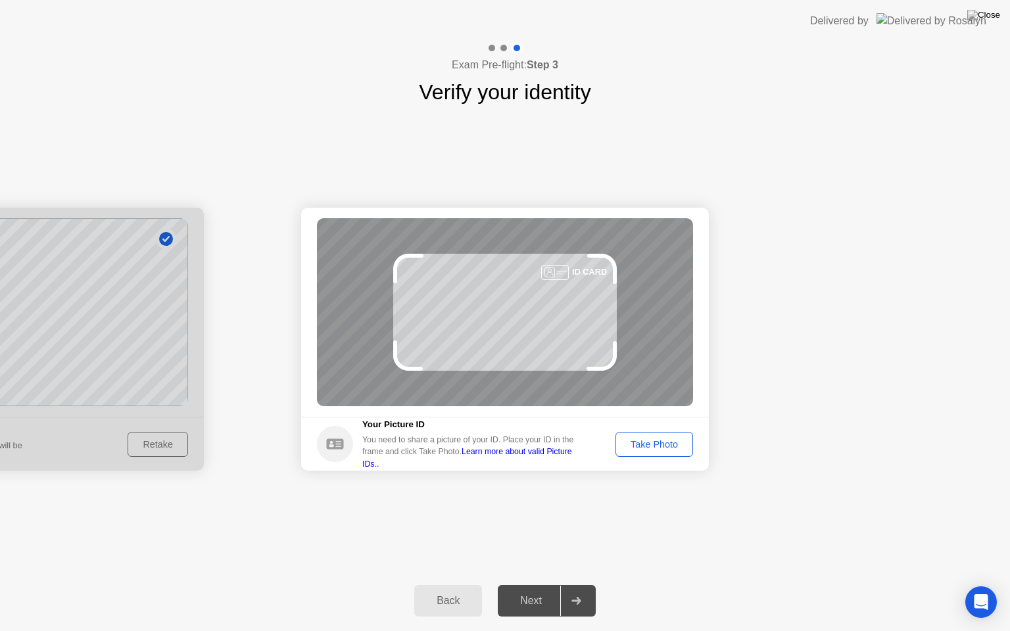
click at [650, 439] on div "Take Photo" at bounding box center [654, 444] width 68 height 11
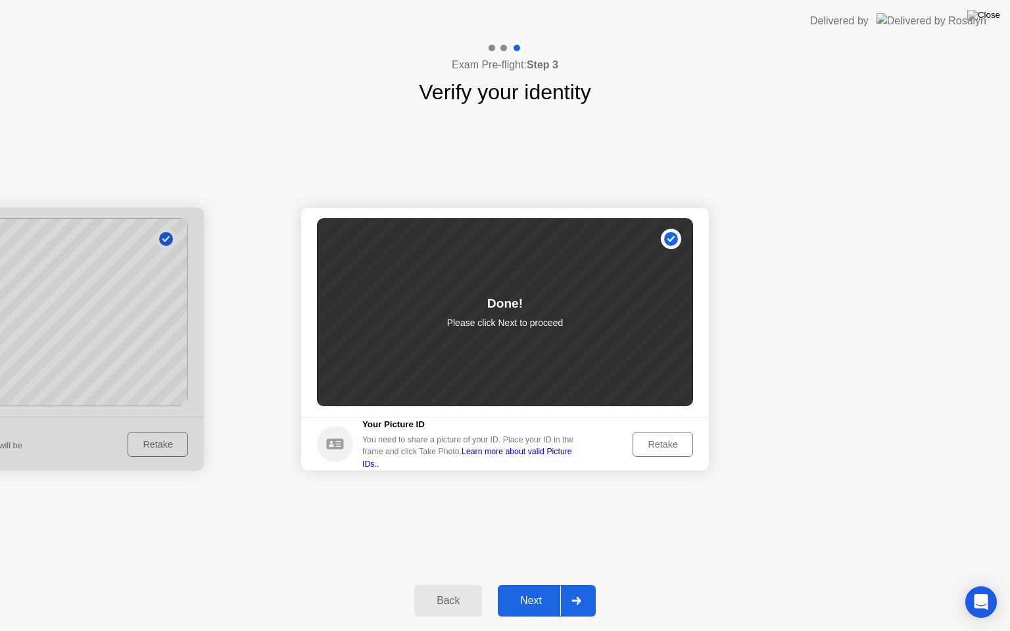
click at [576, 590] on div at bounding box center [576, 601] width 32 height 30
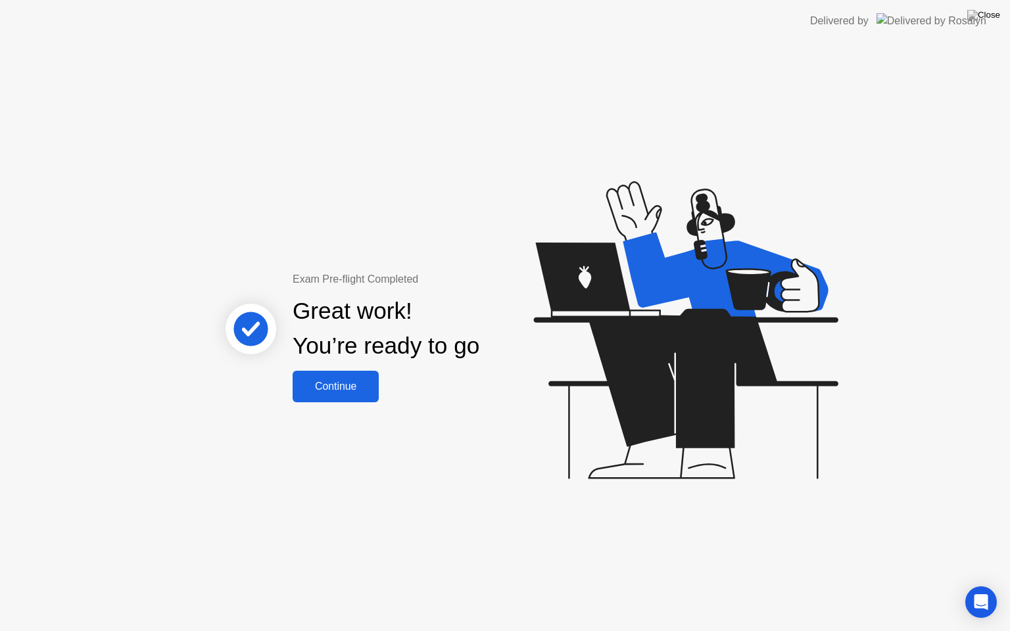
click at [326, 371] on button "Continue" at bounding box center [336, 387] width 86 height 32
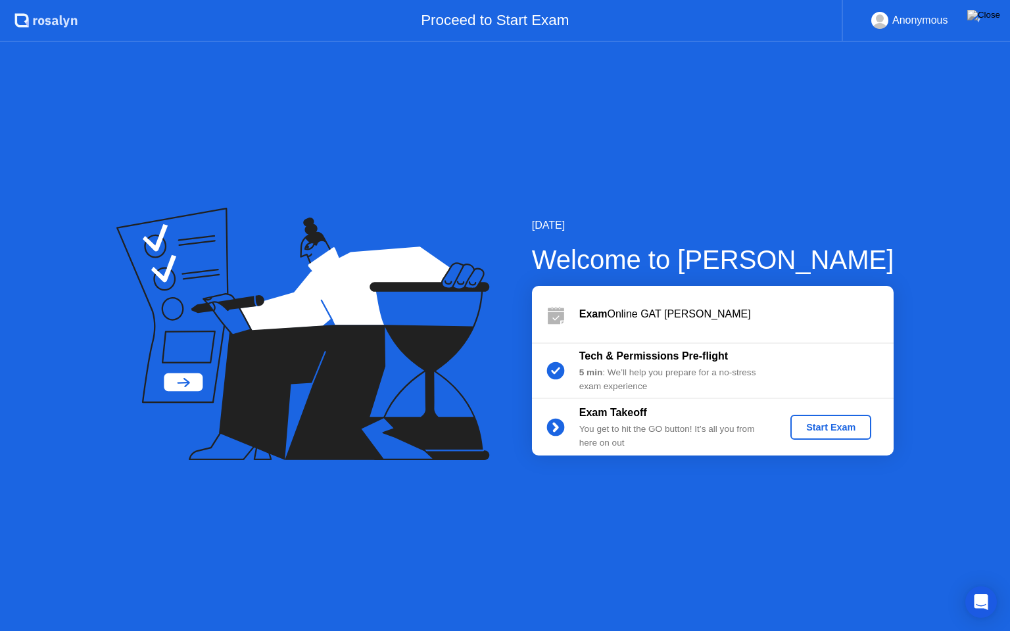
click at [845, 424] on div "Start Exam" at bounding box center [831, 427] width 70 height 11
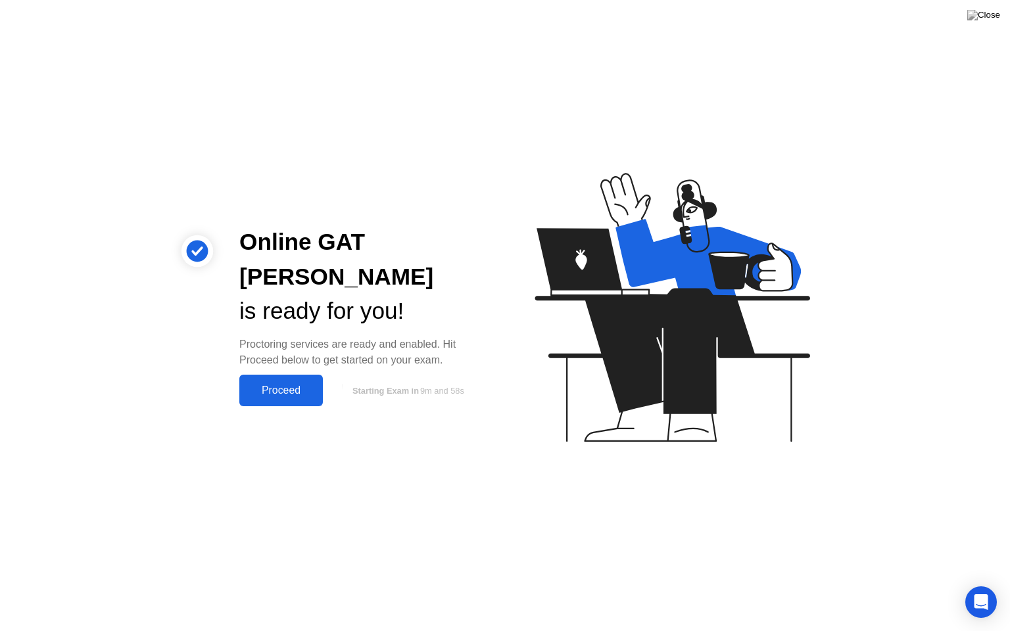
click at [279, 385] on div "Proceed" at bounding box center [281, 391] width 76 height 12
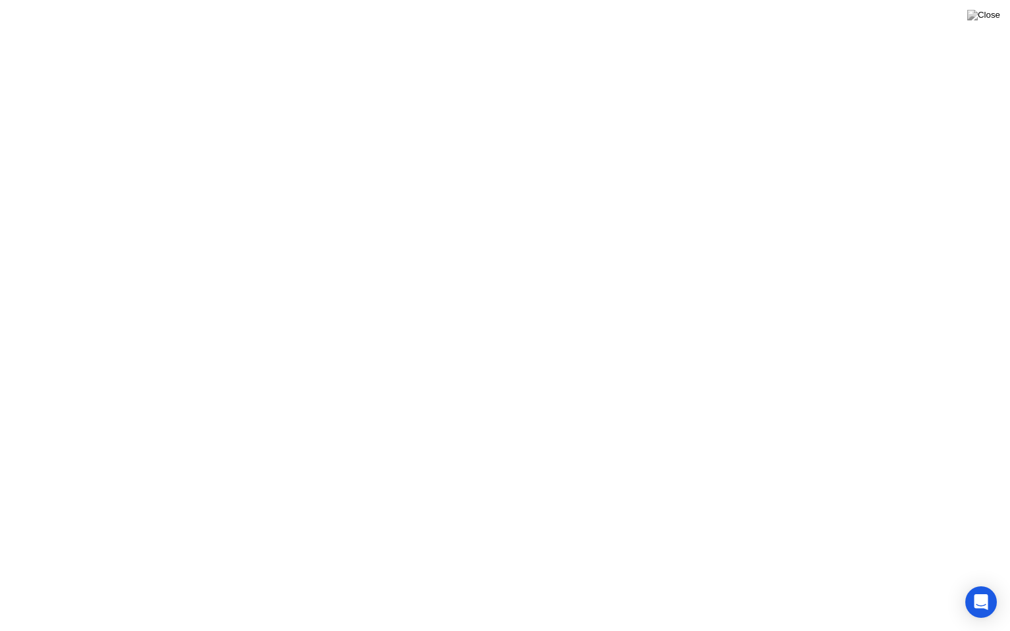
click div "Got it!"
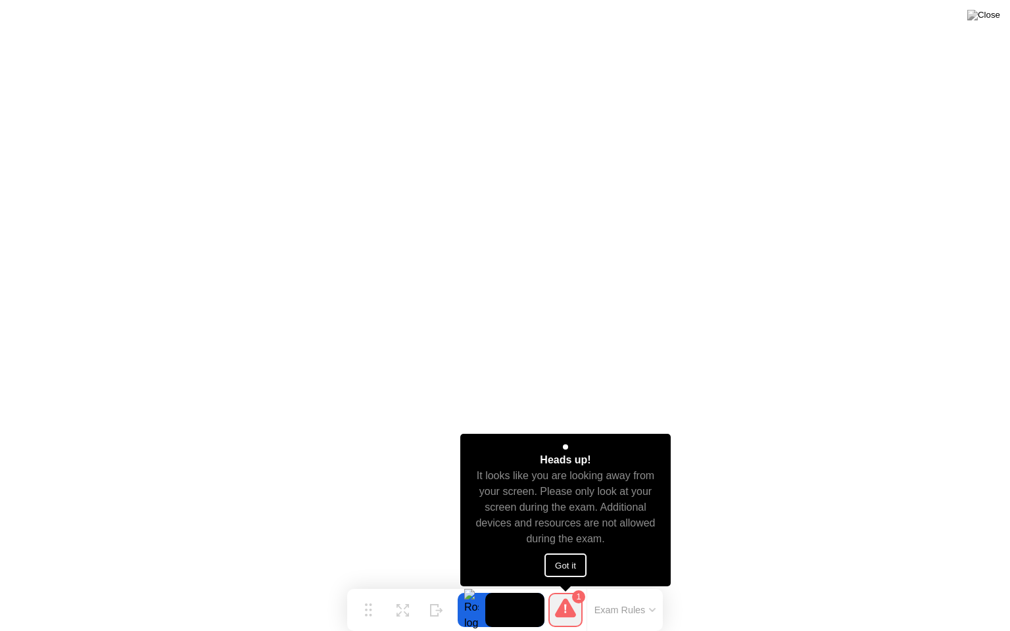
click at [572, 562] on button "Got it" at bounding box center [566, 566] width 42 height 24
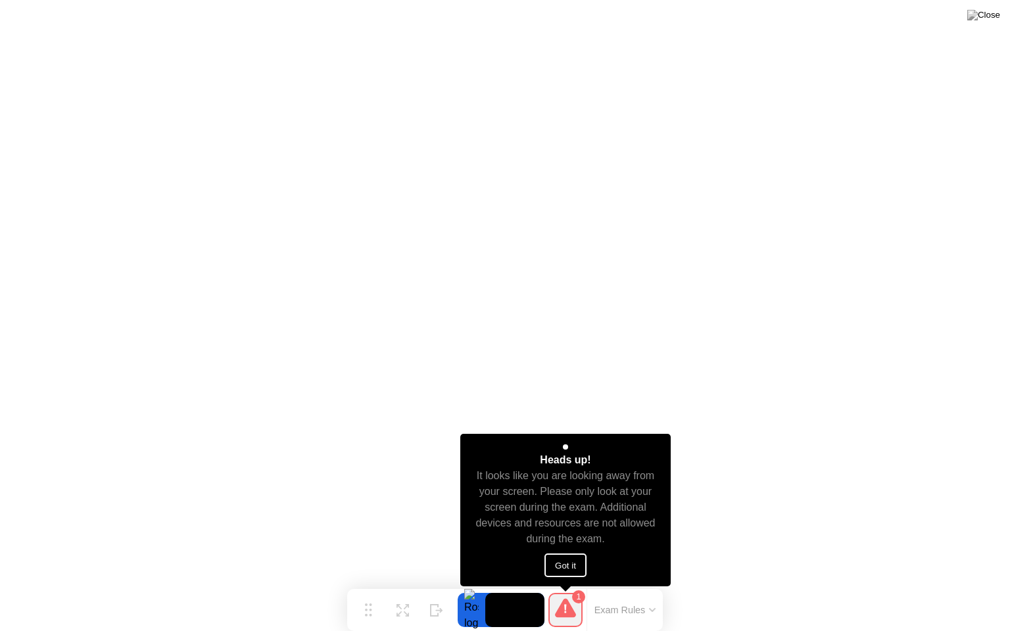
click at [574, 556] on button "Got it" at bounding box center [566, 566] width 42 height 24
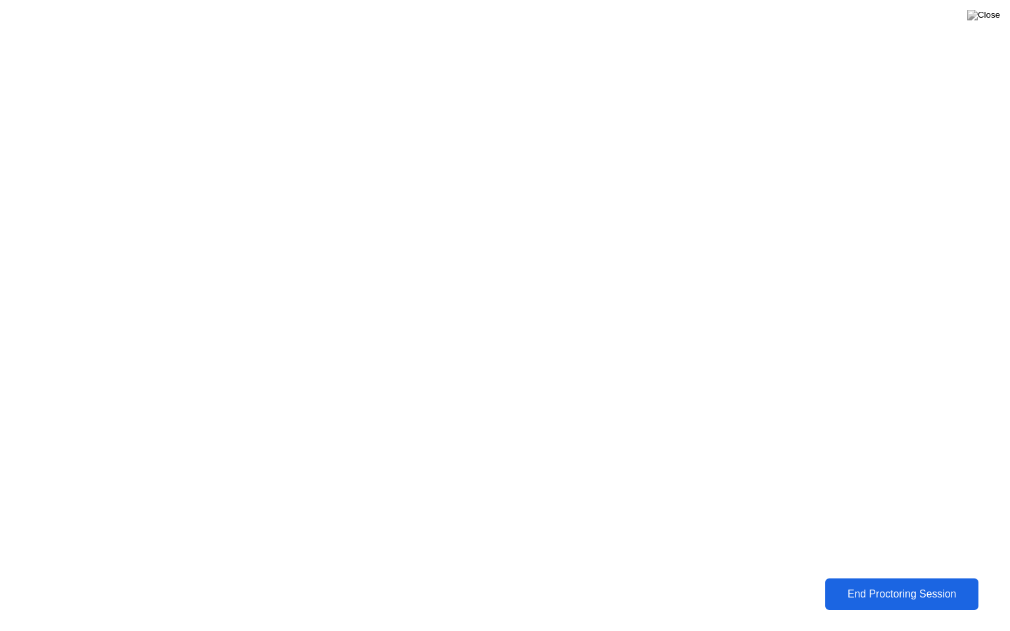
click at [887, 585] on button "End Proctoring Session" at bounding box center [901, 595] width 153 height 32
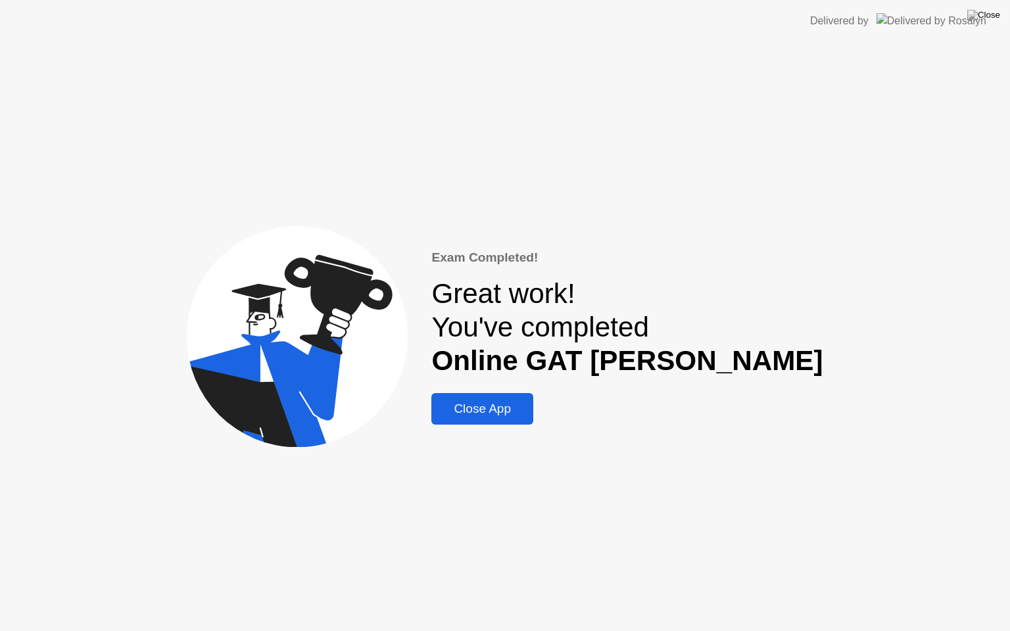
click at [529, 410] on div "Close App" at bounding box center [482, 409] width 94 height 14
